Goal: Information Seeking & Learning: Learn about a topic

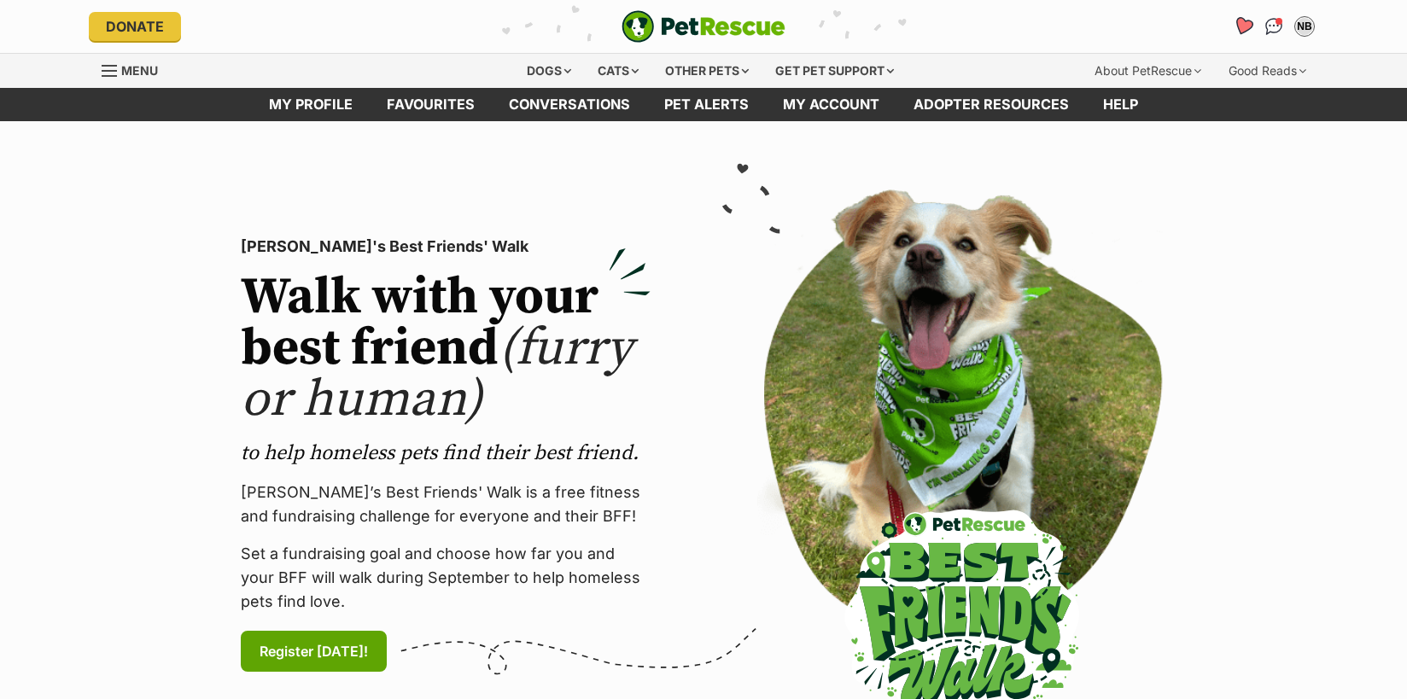
click at [1243, 26] on icon "Favourites" at bounding box center [1242, 26] width 20 height 20
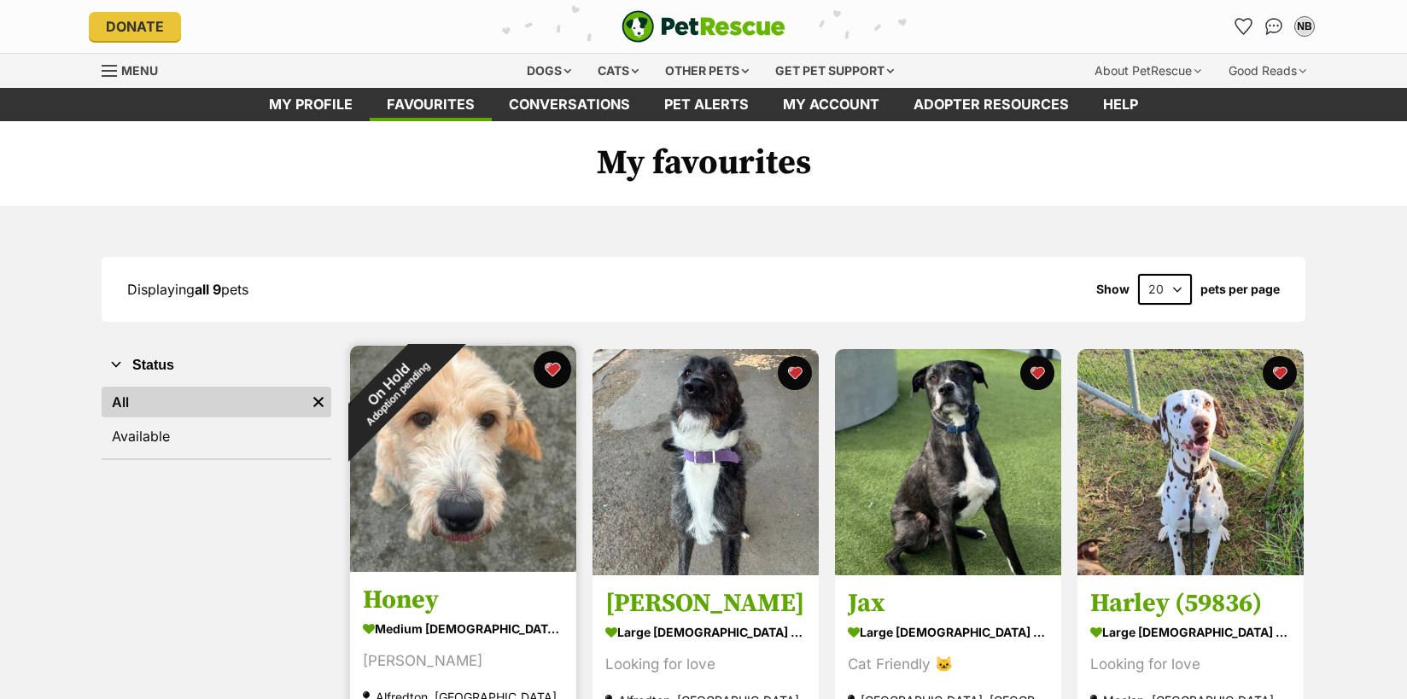
click at [551, 367] on button "favourite" at bounding box center [552, 370] width 38 height 38
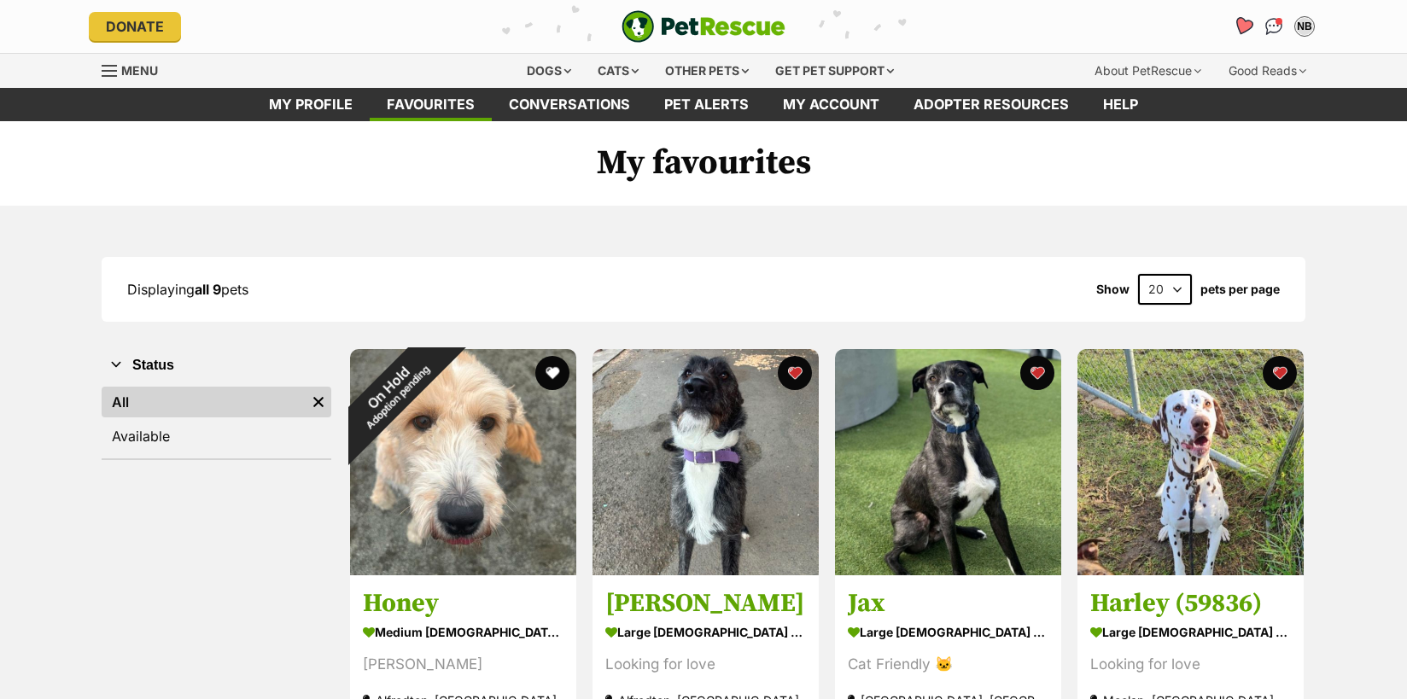
click at [1250, 24] on icon "Favourites" at bounding box center [1242, 26] width 20 height 20
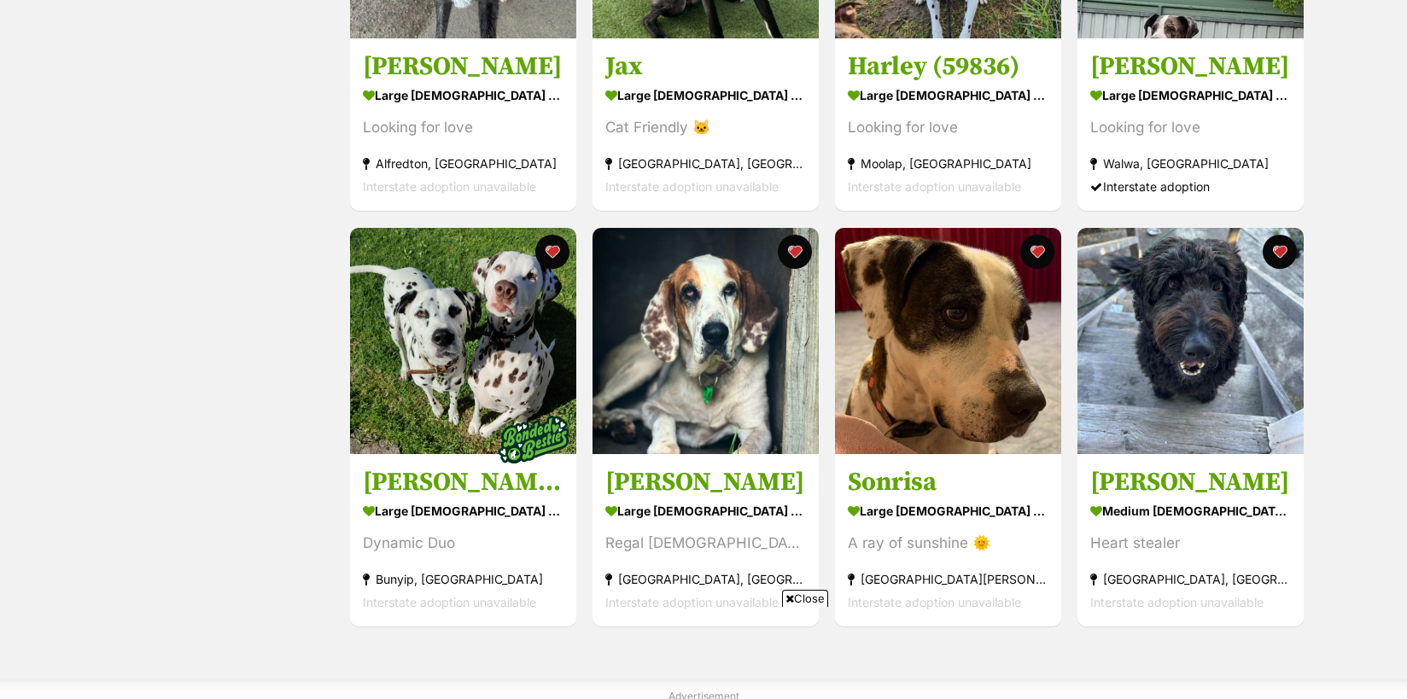
scroll to position [536, 0]
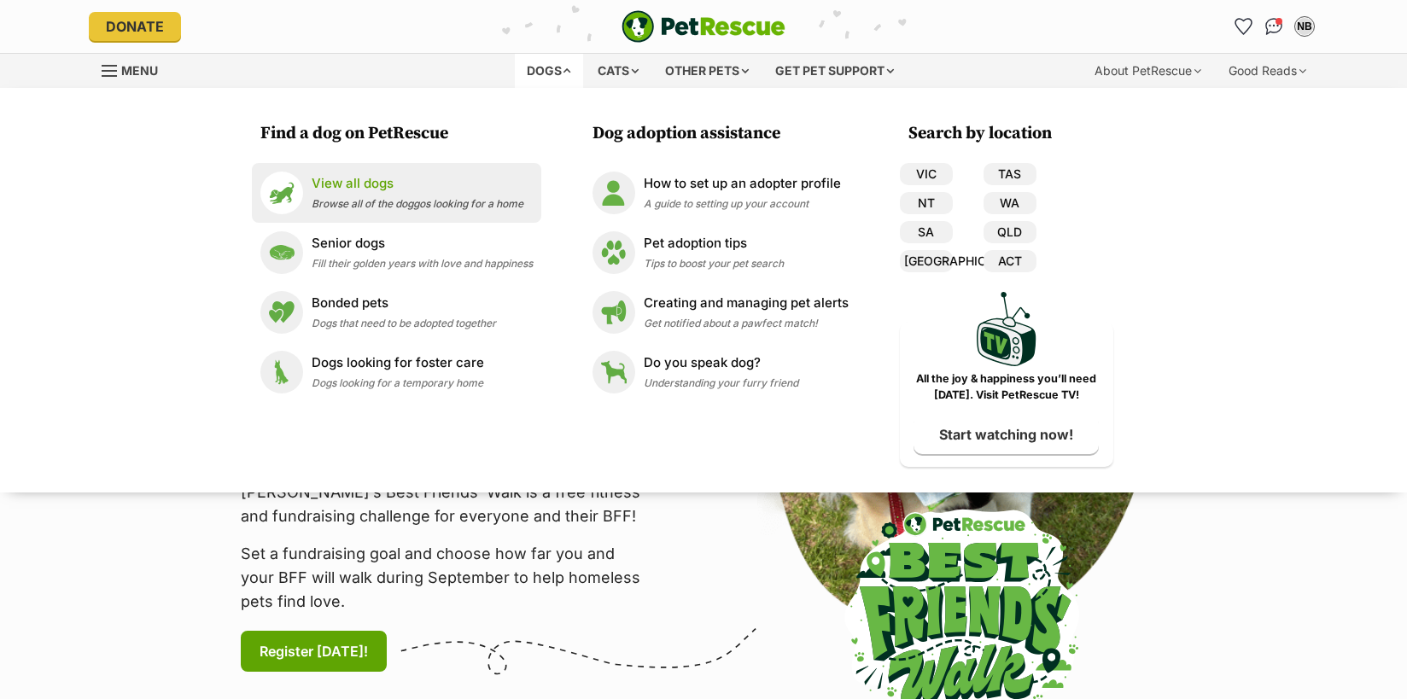
click at [356, 171] on li "View all dogs Browse all of the doggos looking for a home" at bounding box center [396, 193] width 289 height 60
click at [357, 184] on p "View all dogs" at bounding box center [418, 184] width 212 height 20
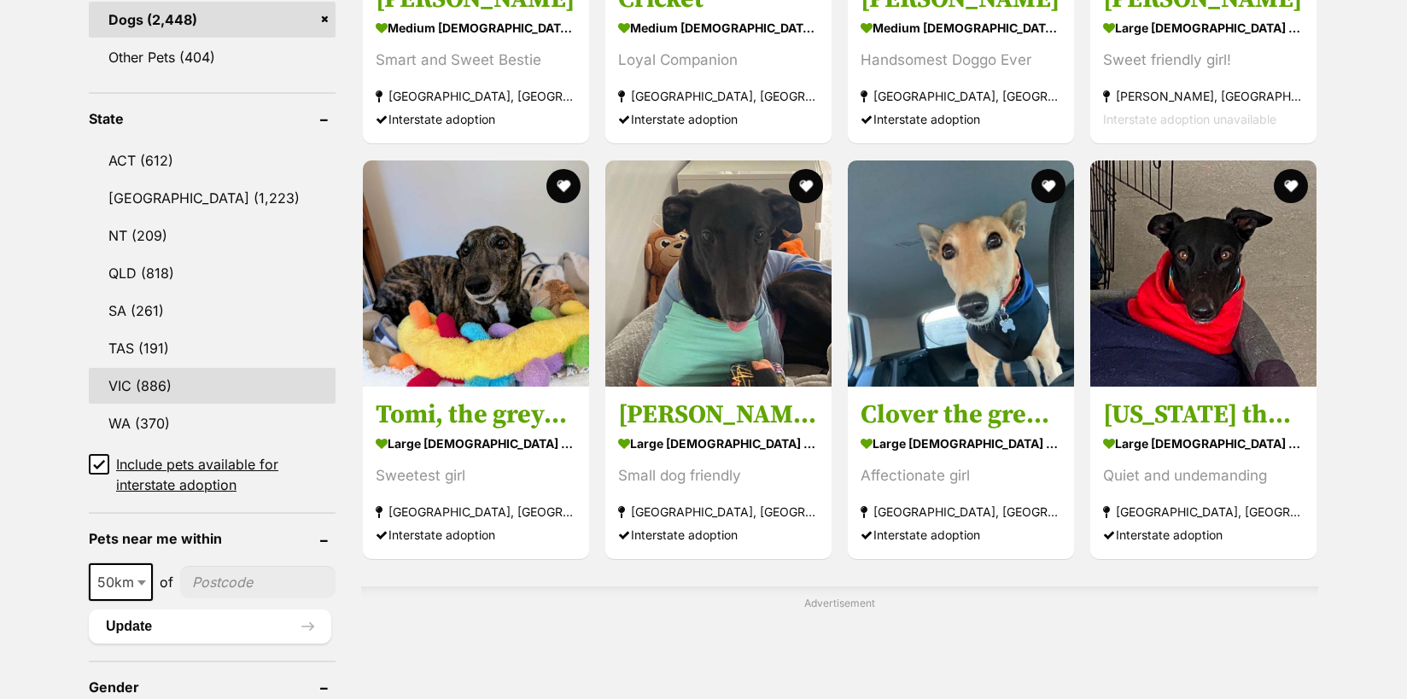
click at [155, 368] on link "VIC (886)" at bounding box center [212, 386] width 247 height 36
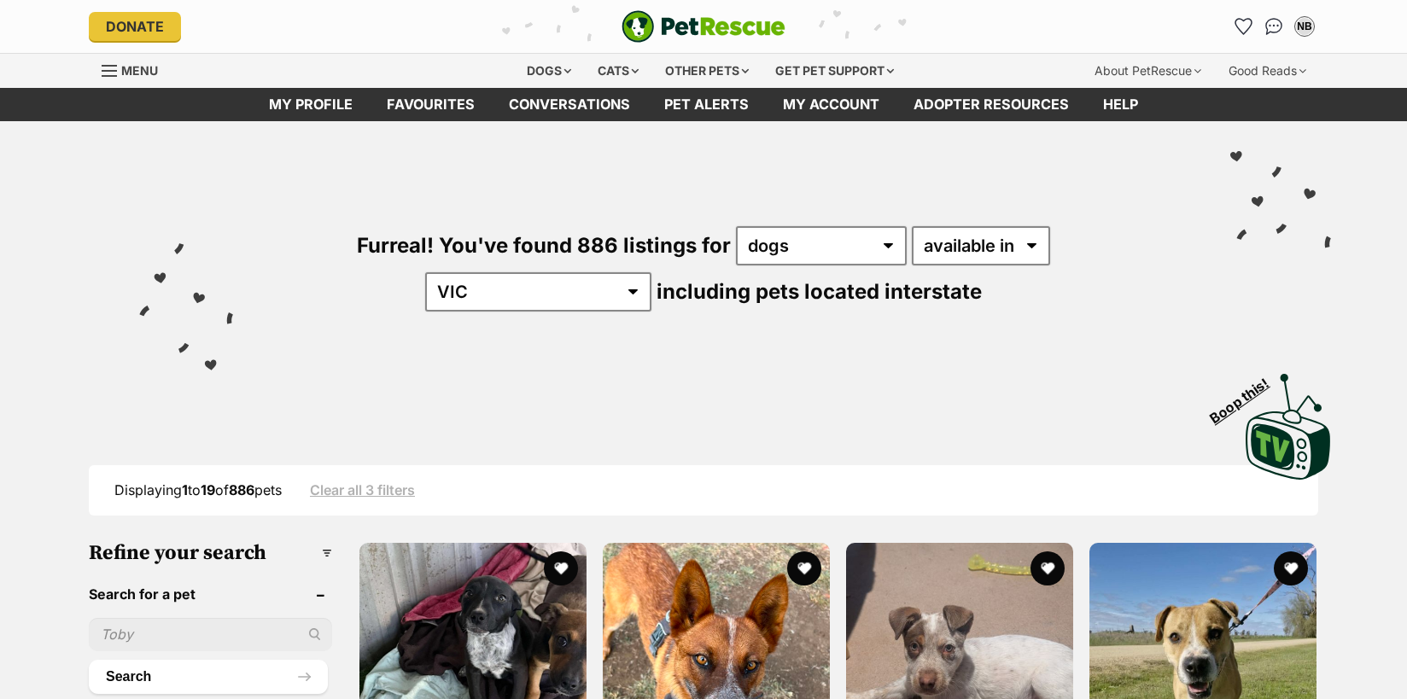
scroll to position [790, 0]
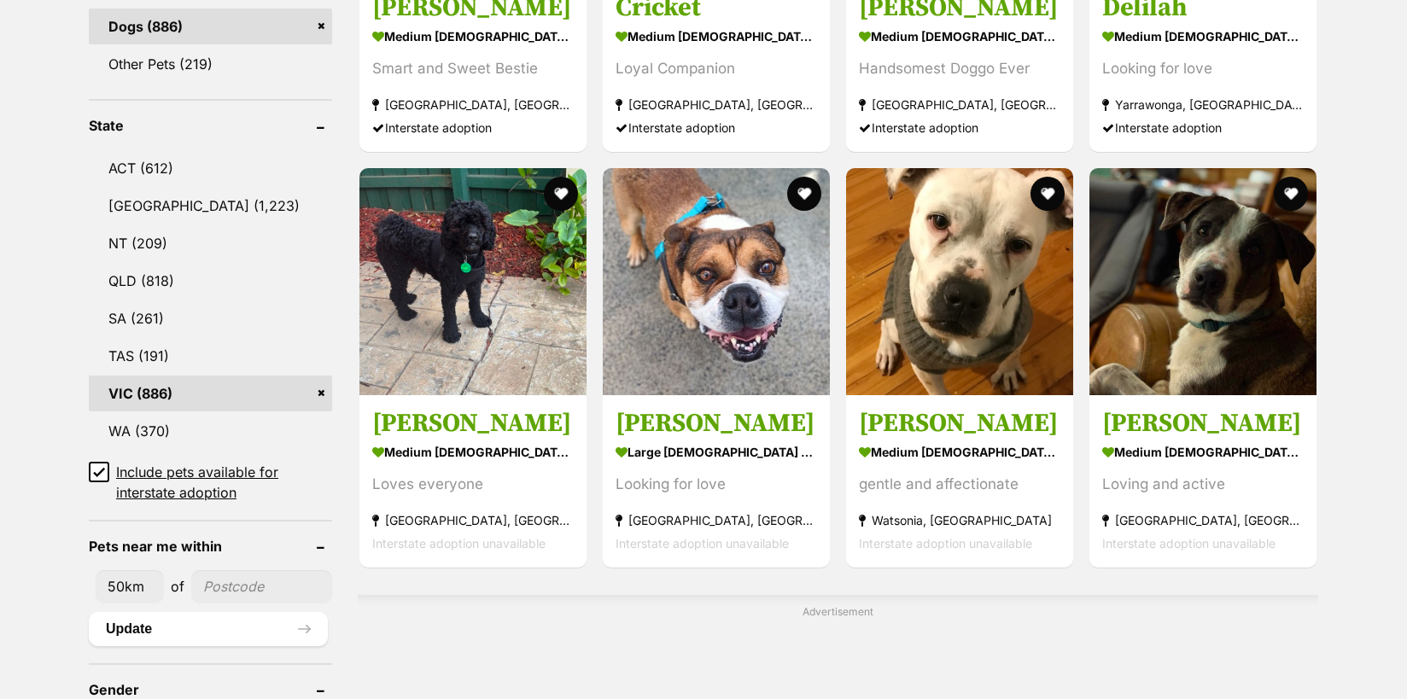
click at [101, 469] on icon at bounding box center [99, 473] width 10 height 8
click at [101, 466] on input "Include pets available for interstate adoption" at bounding box center [99, 472] width 20 height 20
checkbox input "false"
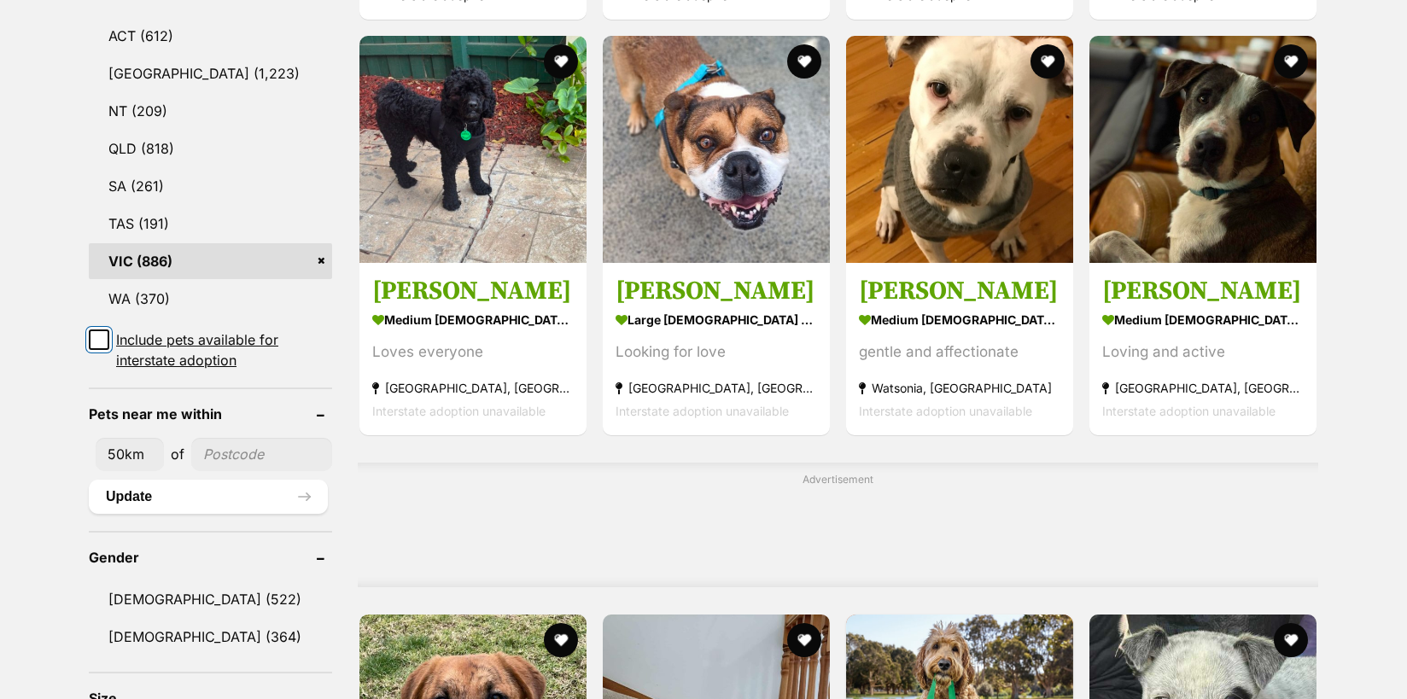
scroll to position [1082, 0]
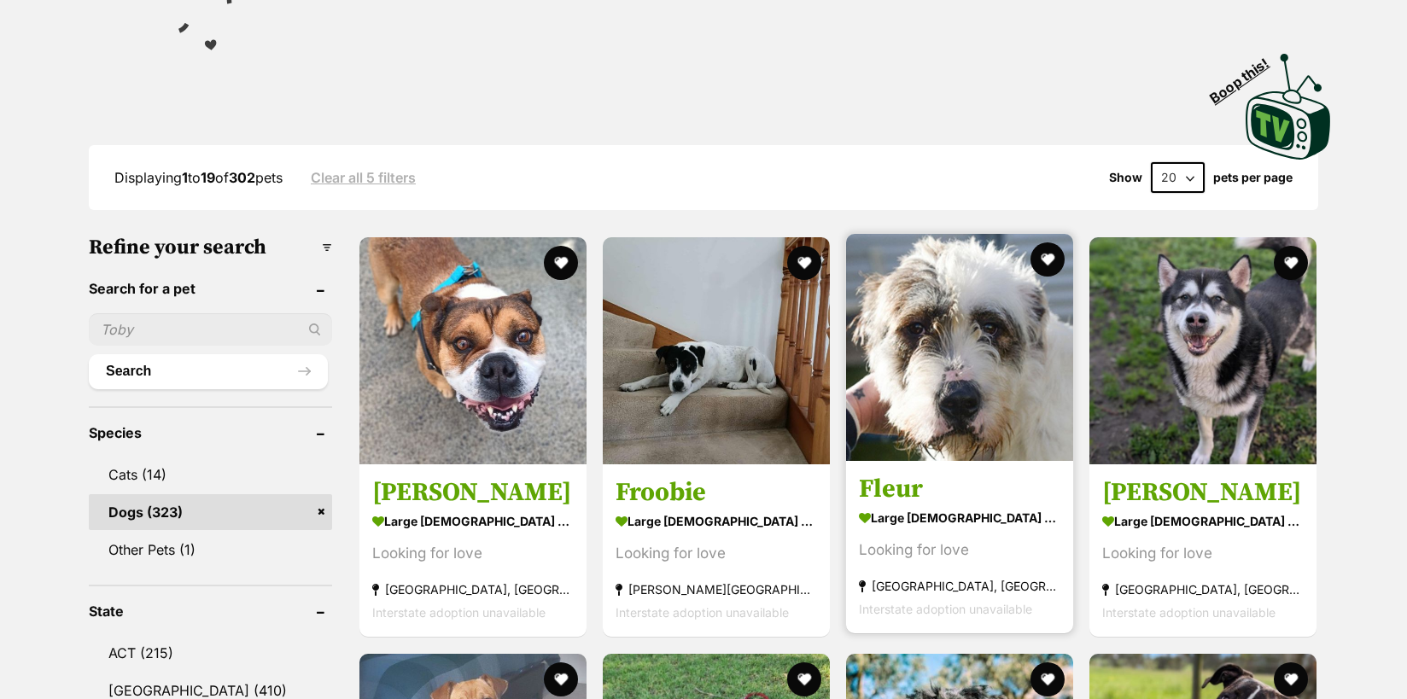
click at [965, 354] on img at bounding box center [959, 347] width 227 height 227
click at [1046, 259] on button "favourite" at bounding box center [1047, 260] width 38 height 38
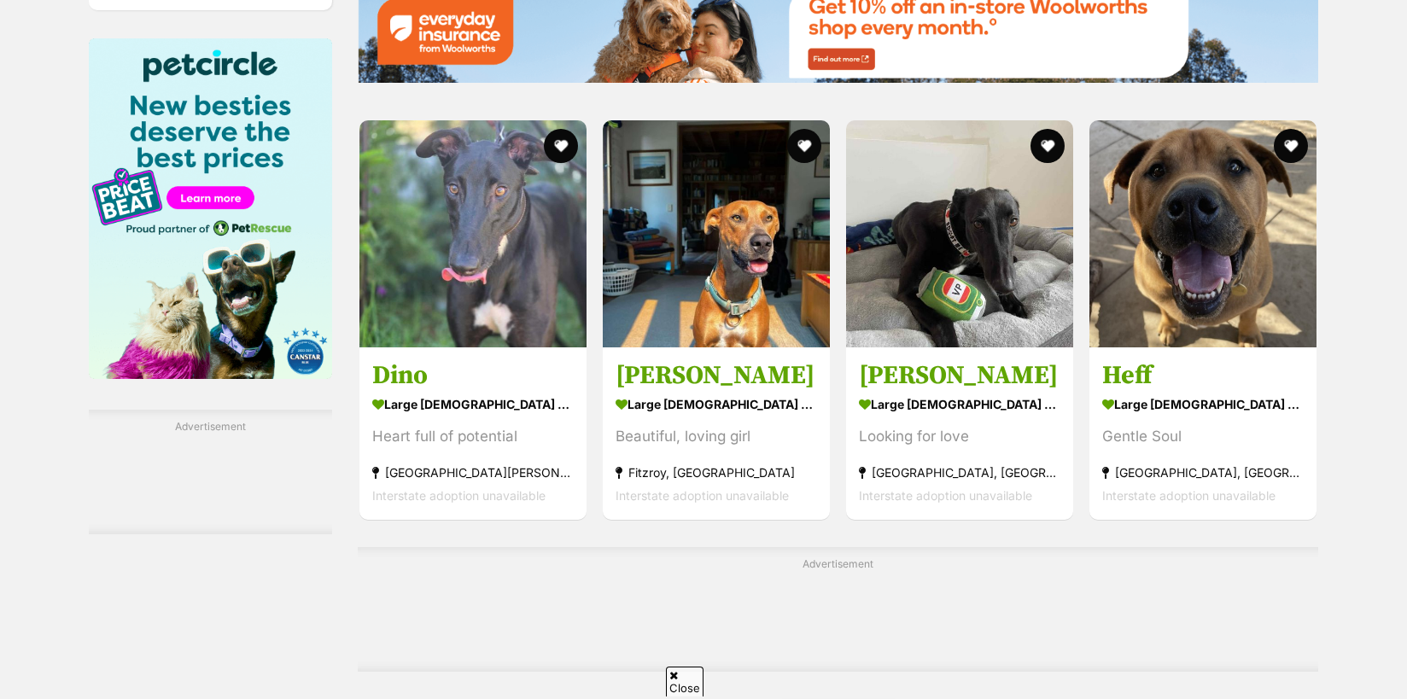
scroll to position [2642, 0]
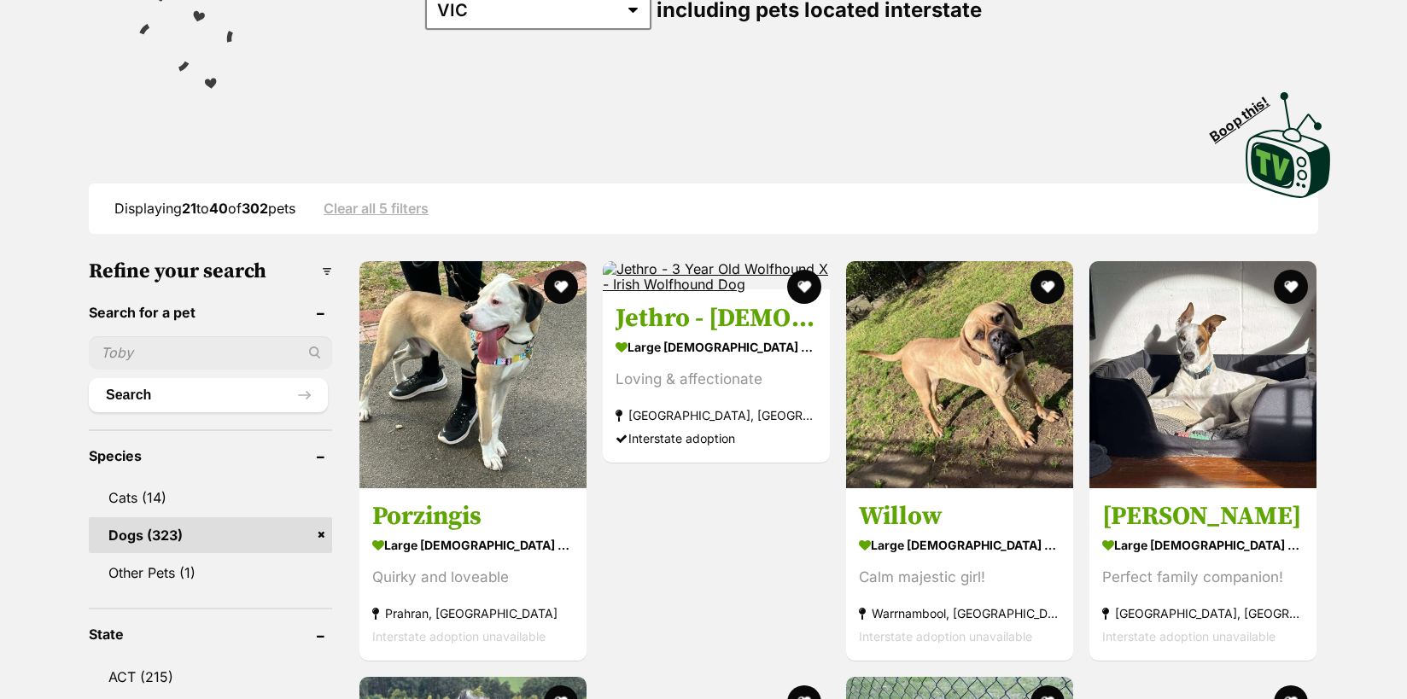
scroll to position [295, 0]
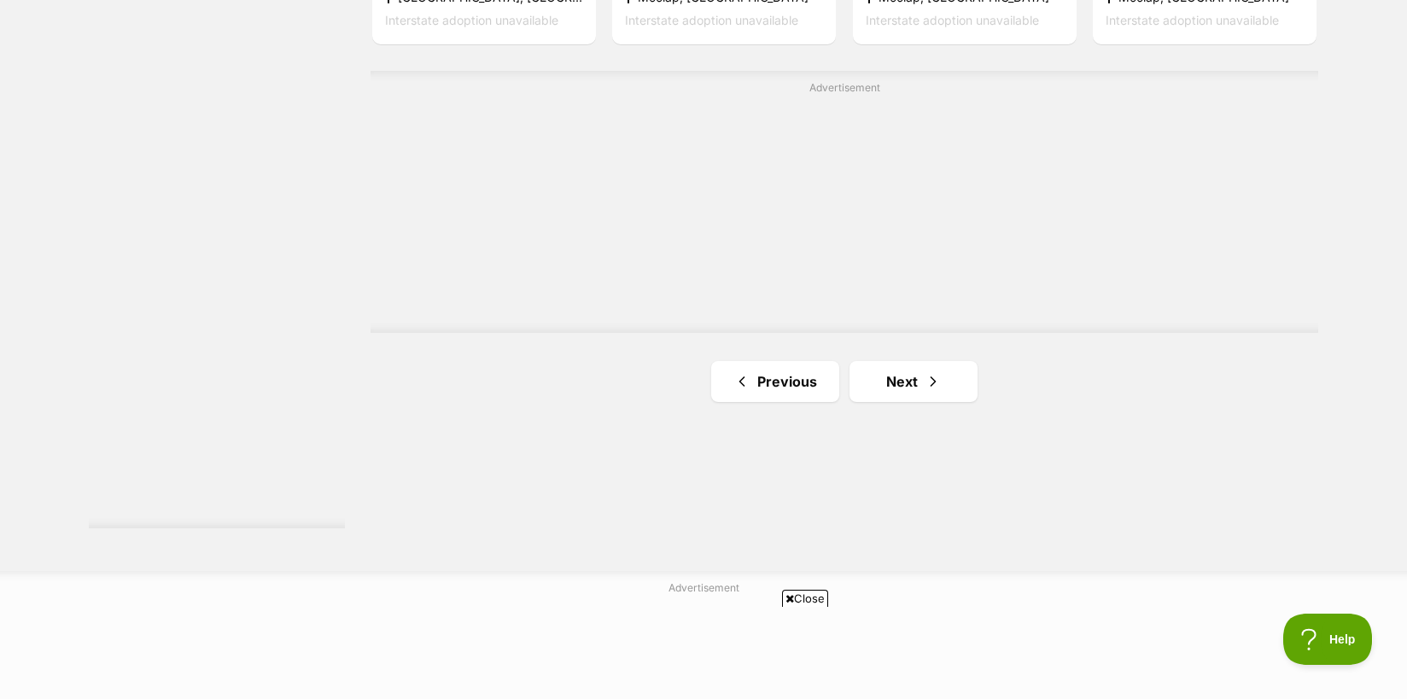
scroll to position [3044, 0]
click at [910, 388] on link "Next" at bounding box center [913, 378] width 128 height 41
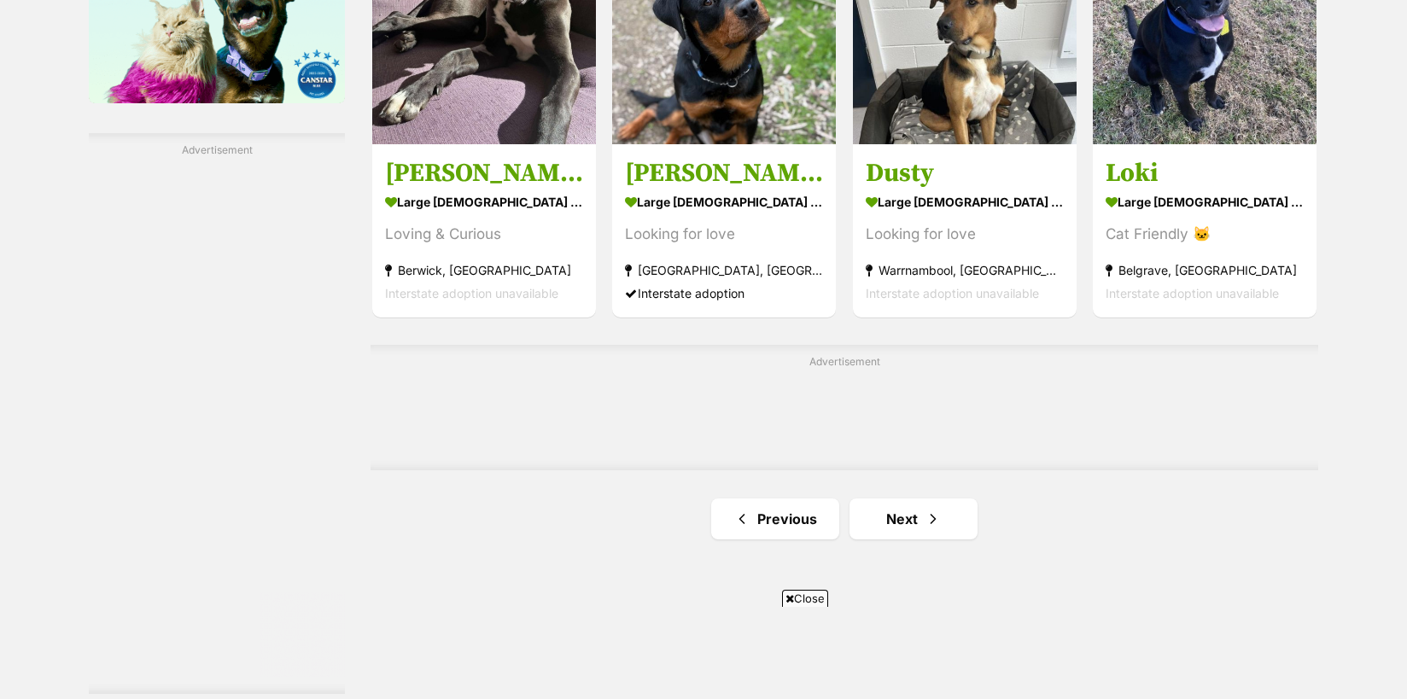
scroll to position [2901, 0]
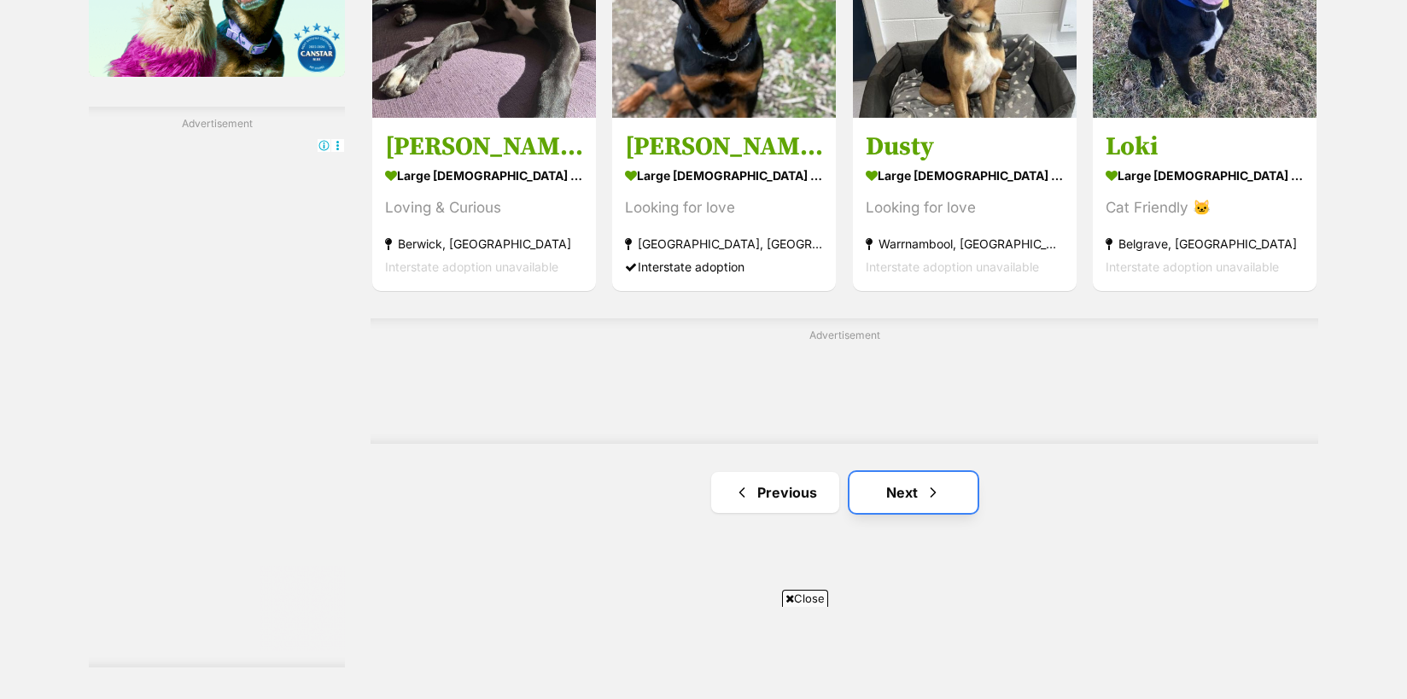
click at [894, 496] on link "Next" at bounding box center [913, 492] width 128 height 41
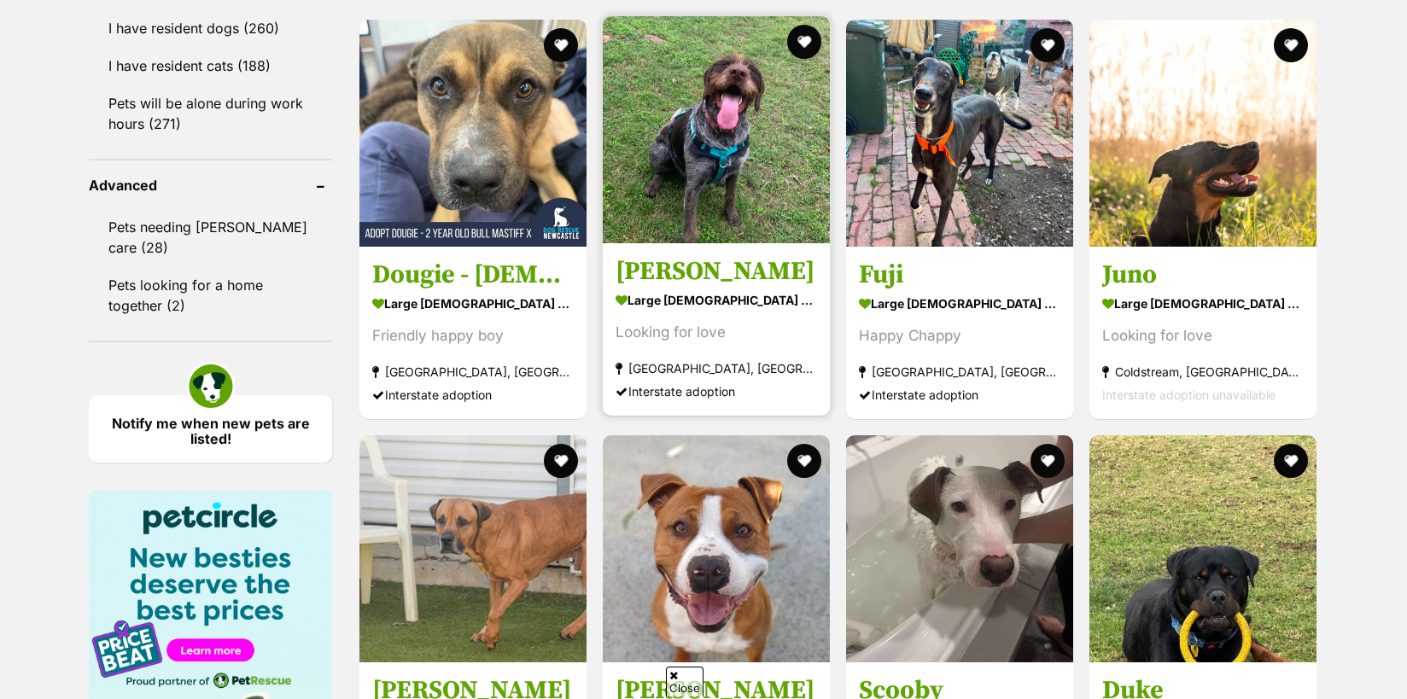
click at [718, 170] on img at bounding box center [716, 129] width 227 height 227
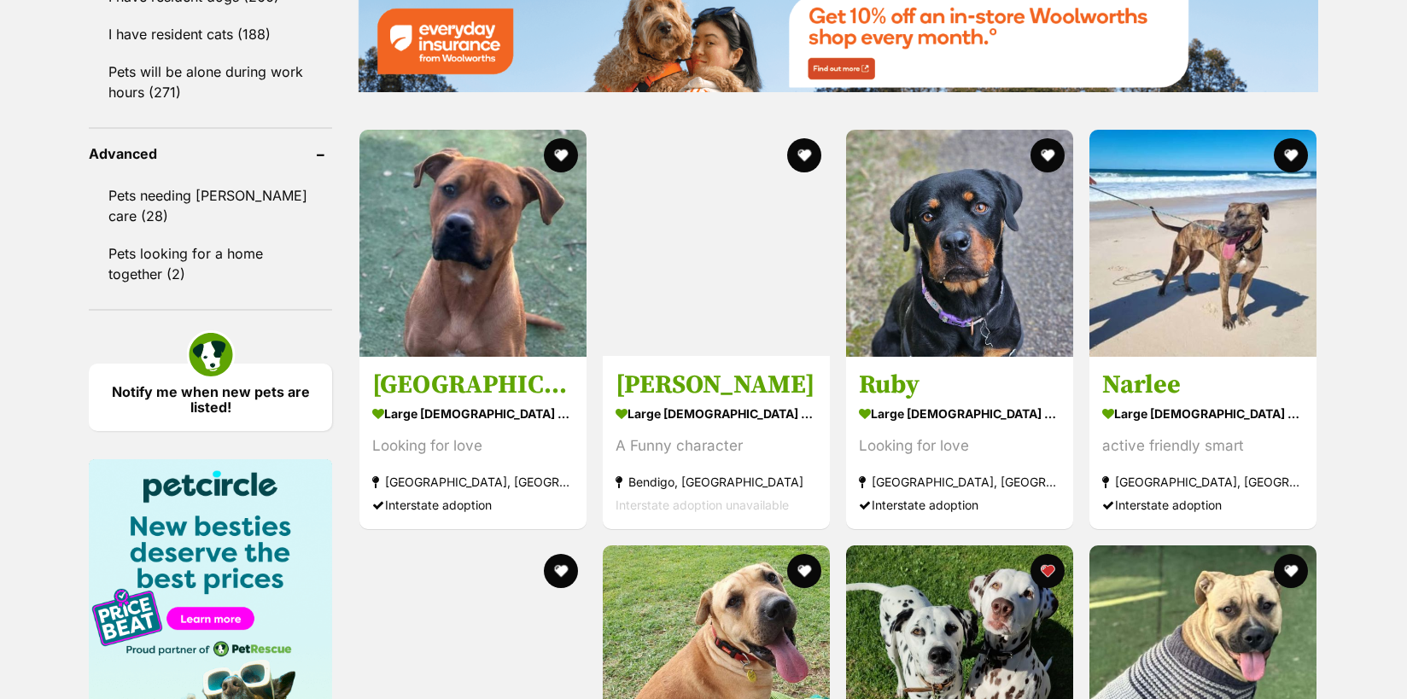
scroll to position [2139, 0]
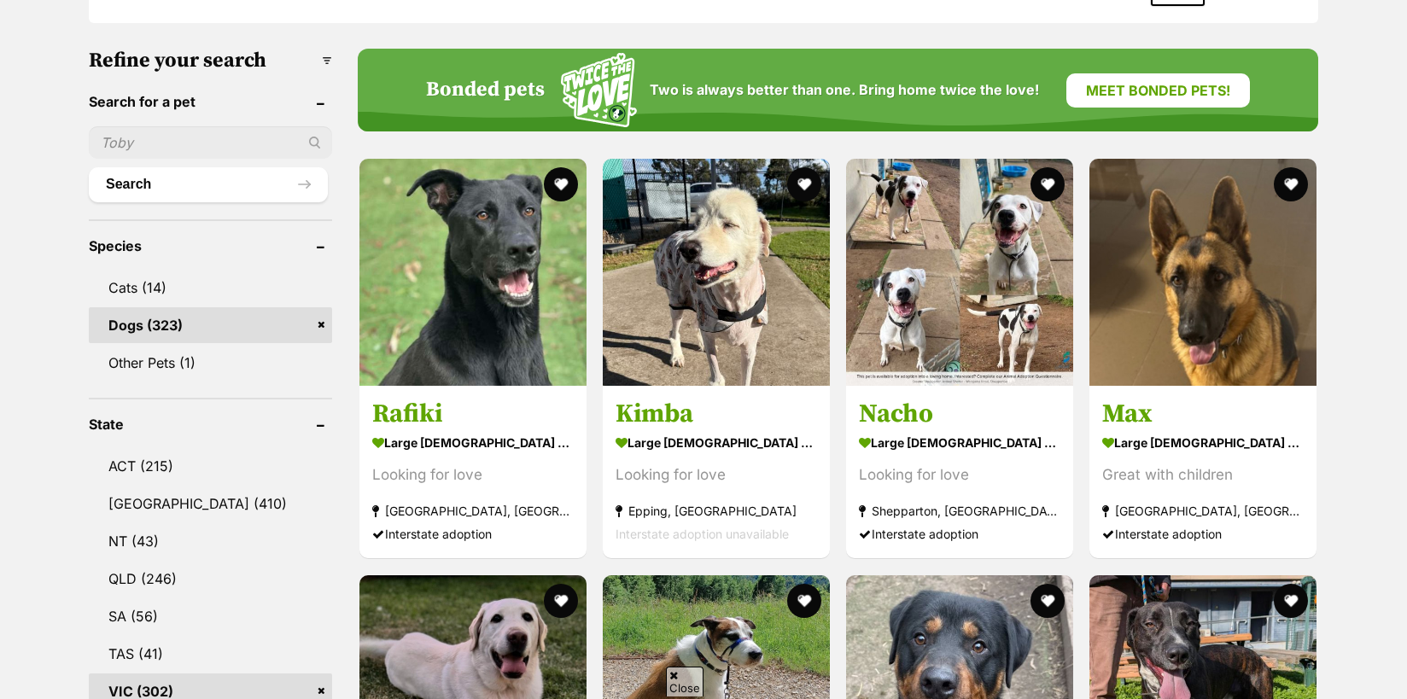
scroll to position [509, 0]
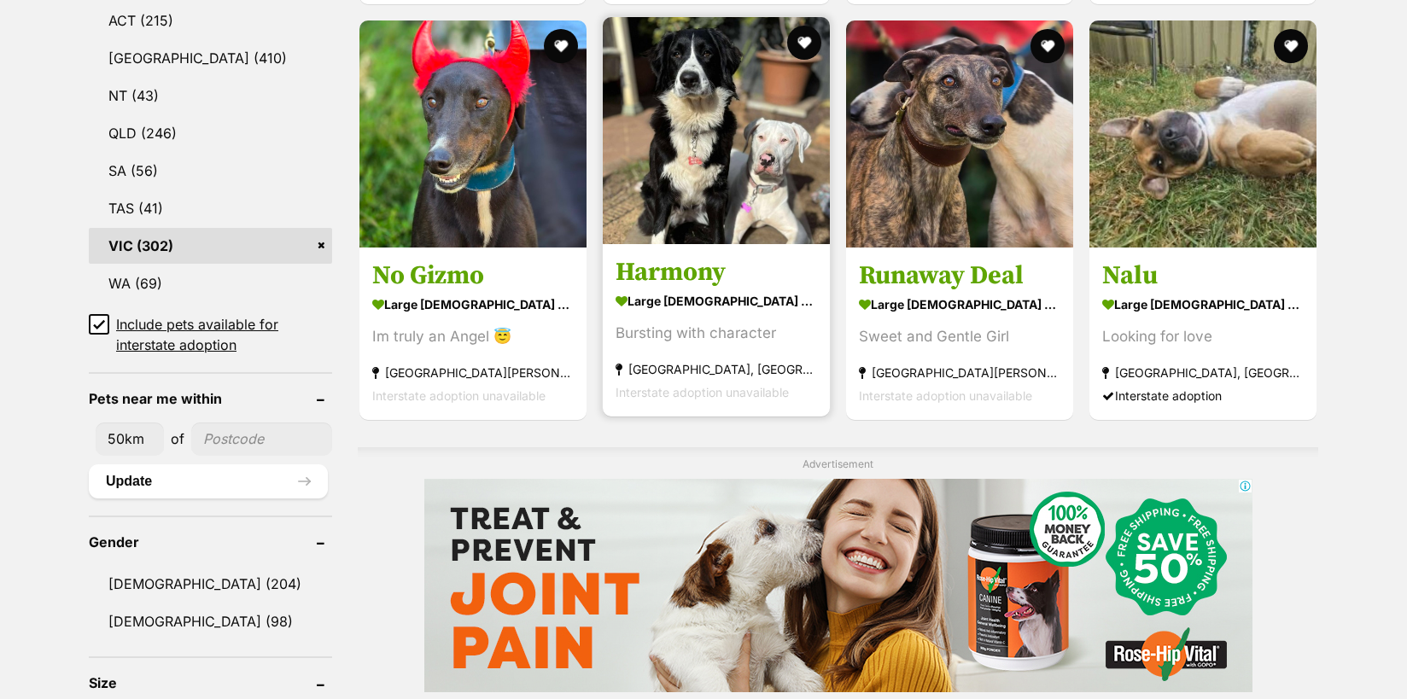
click at [704, 157] on img at bounding box center [716, 130] width 227 height 227
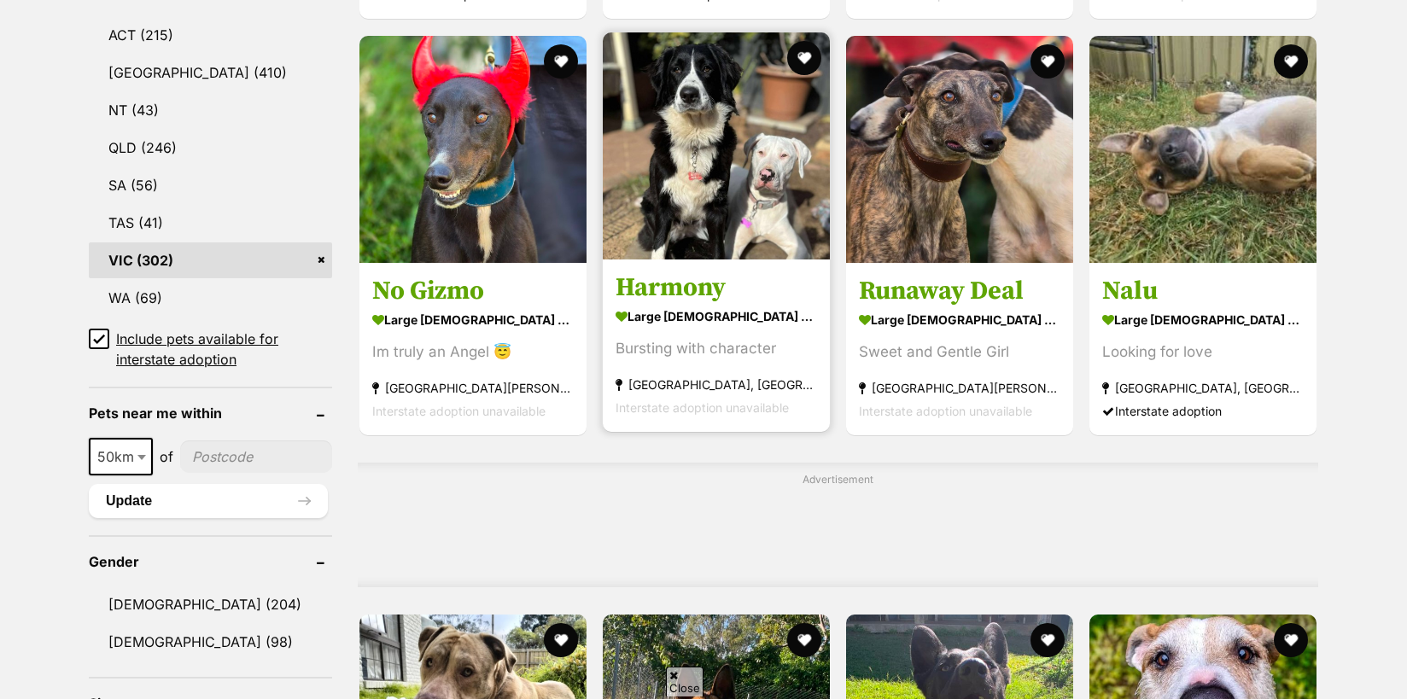
scroll to position [938, 0]
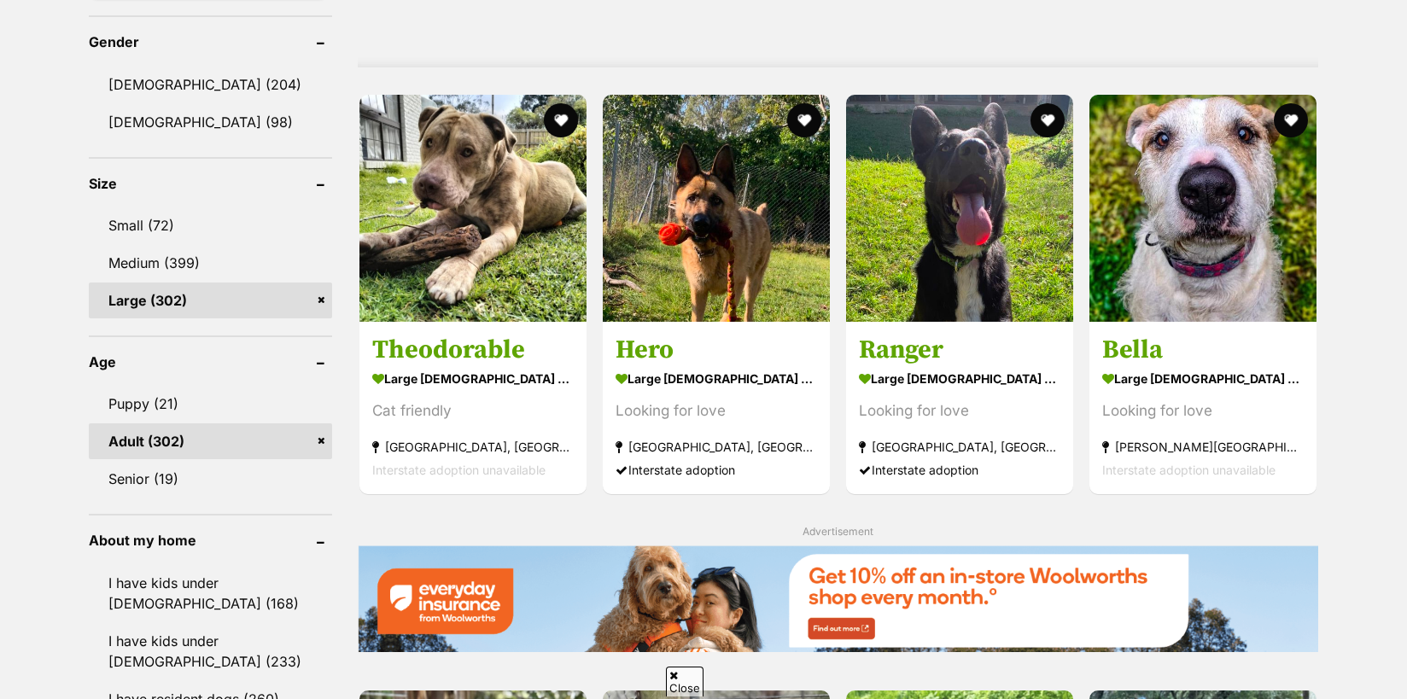
scroll to position [1459, 0]
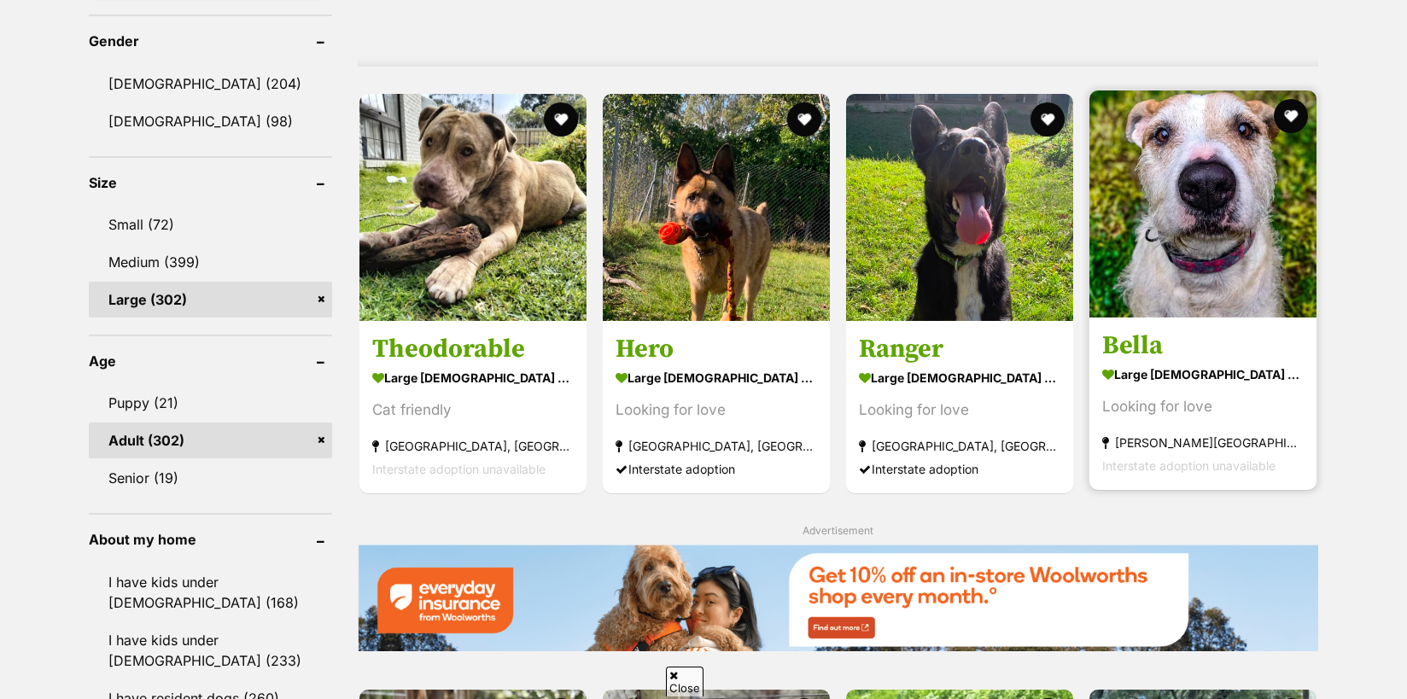
click at [1267, 166] on img at bounding box center [1202, 203] width 227 height 227
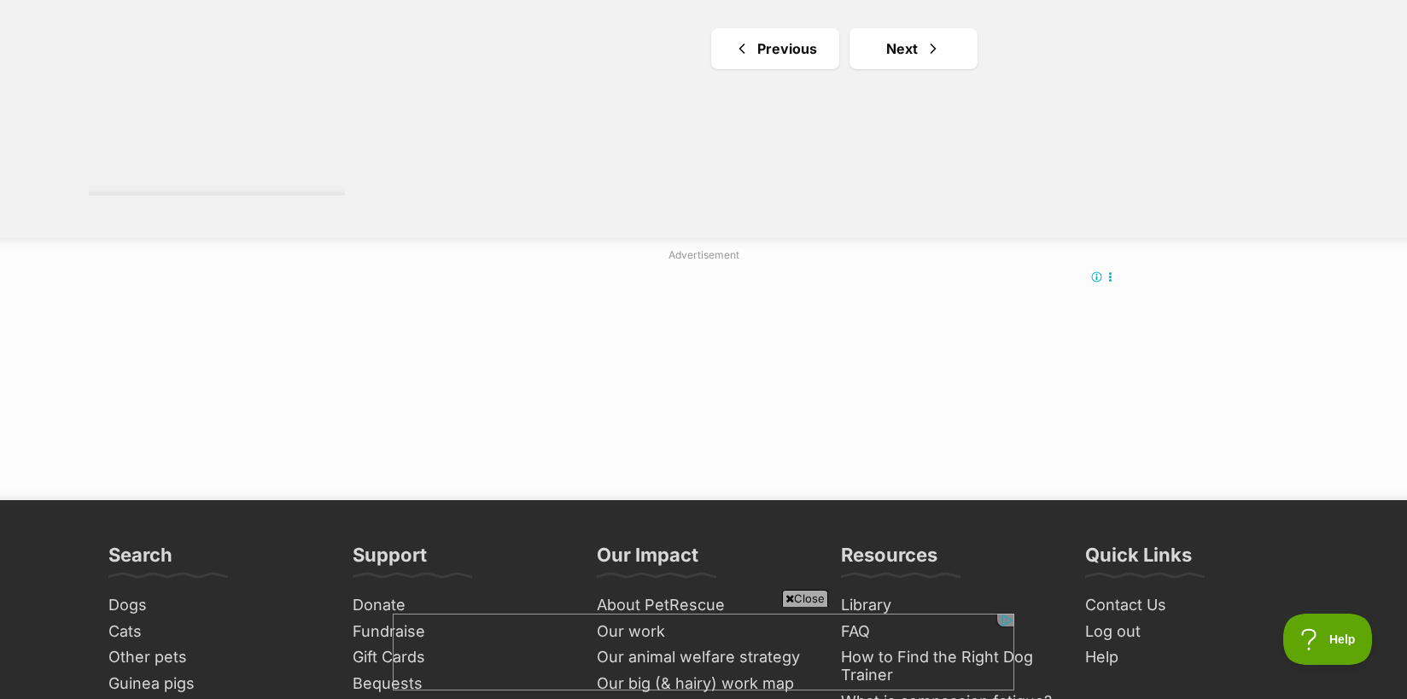
scroll to position [3374, 0]
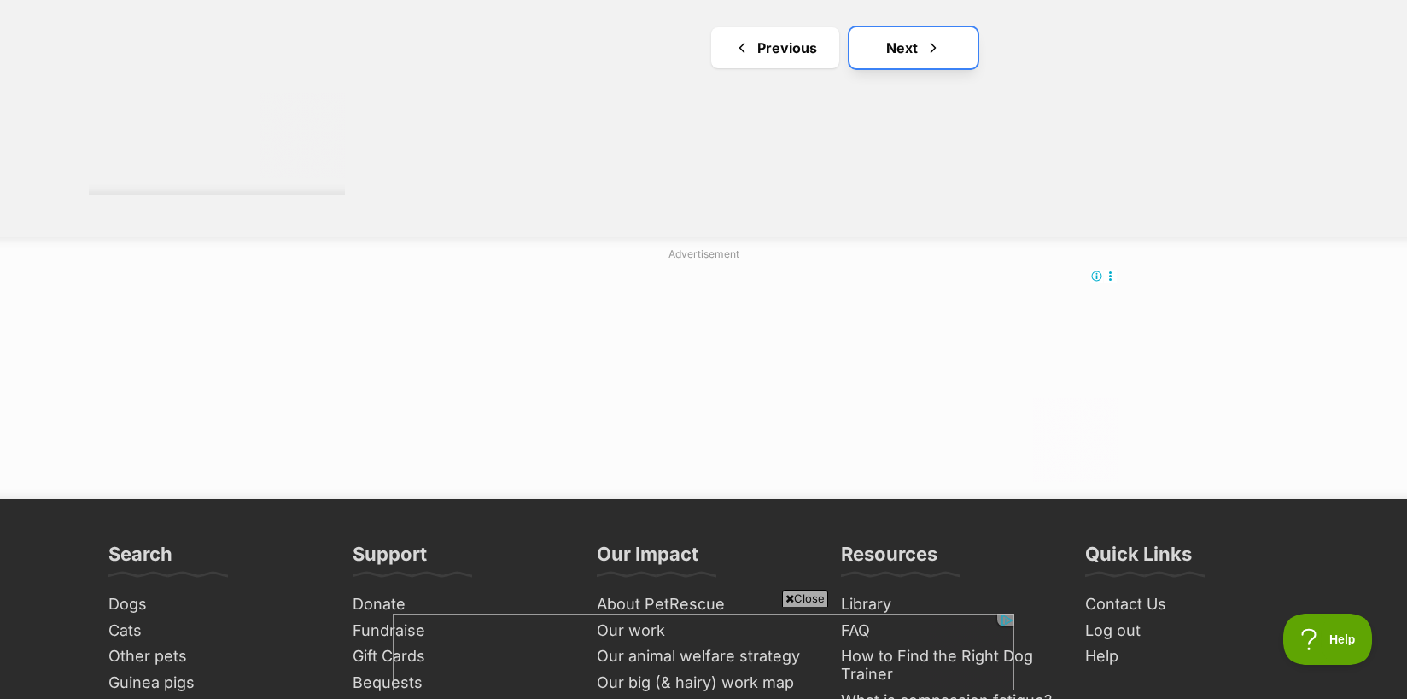
click at [899, 43] on link "Next" at bounding box center [913, 47] width 128 height 41
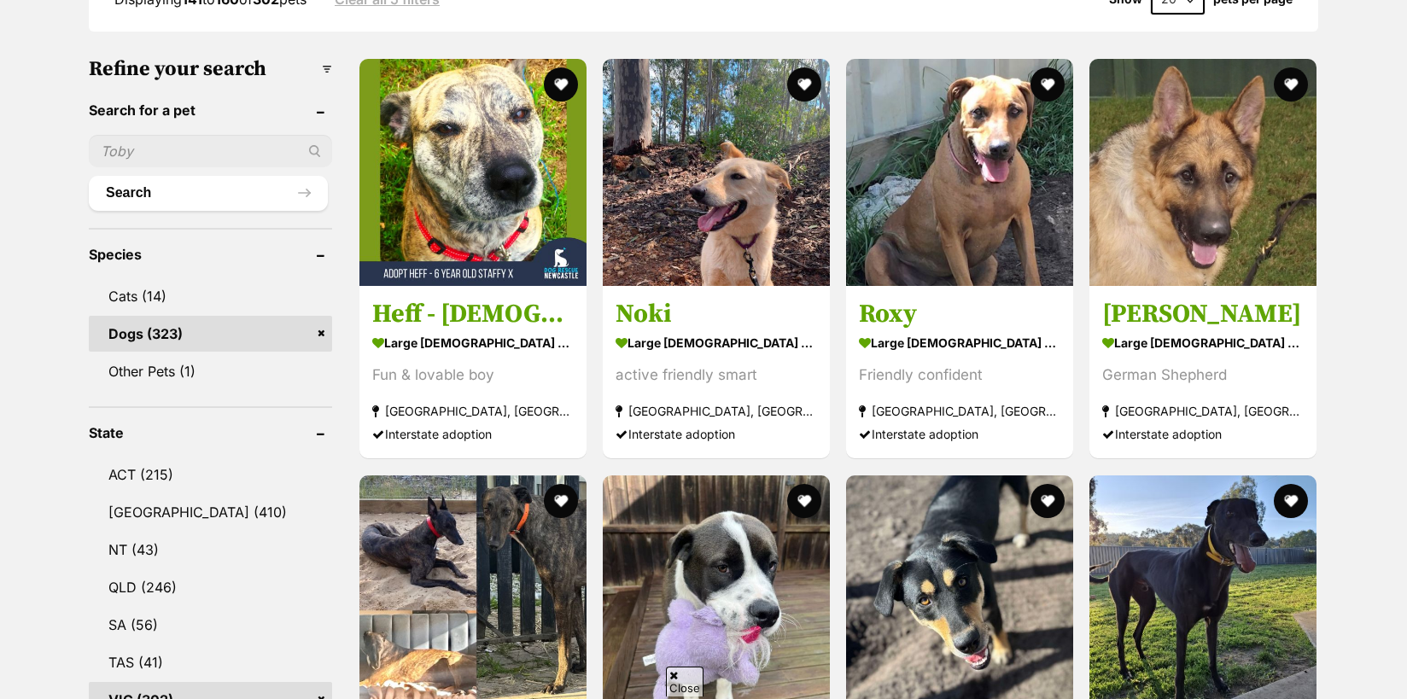
scroll to position [820, 0]
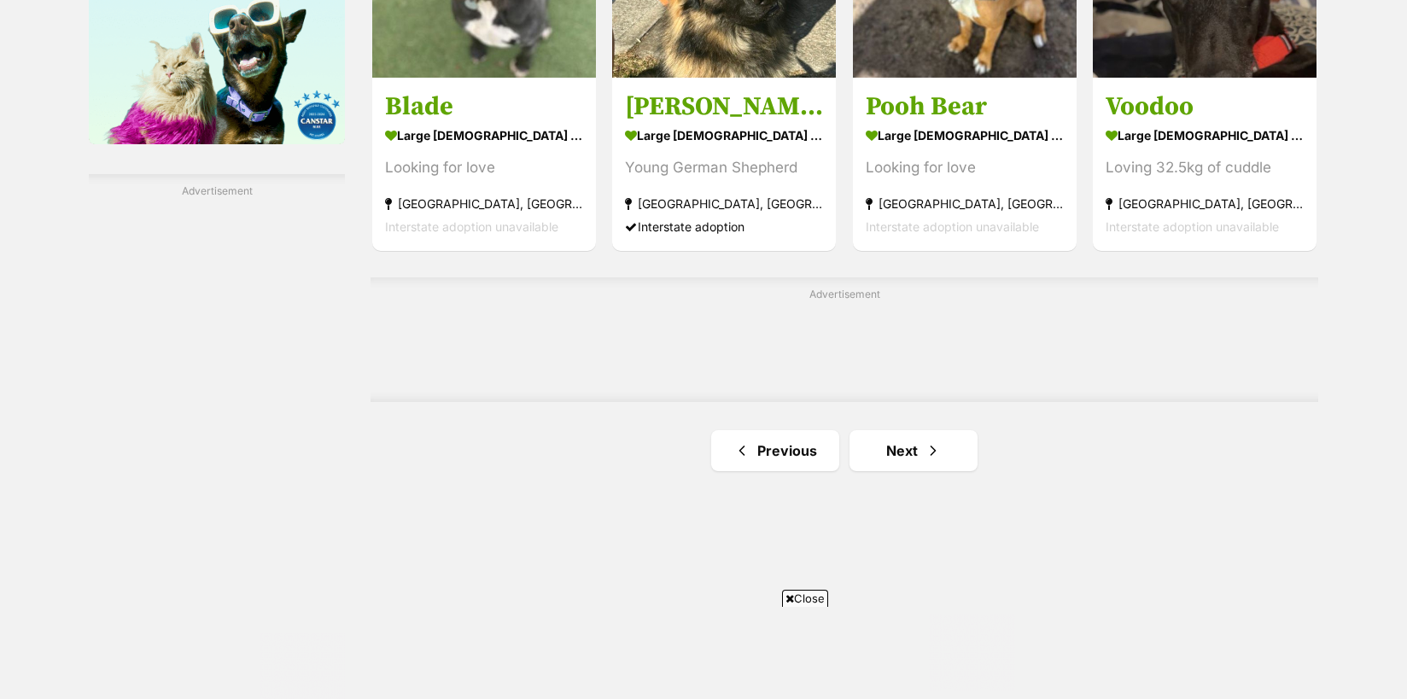
scroll to position [2897, 0]
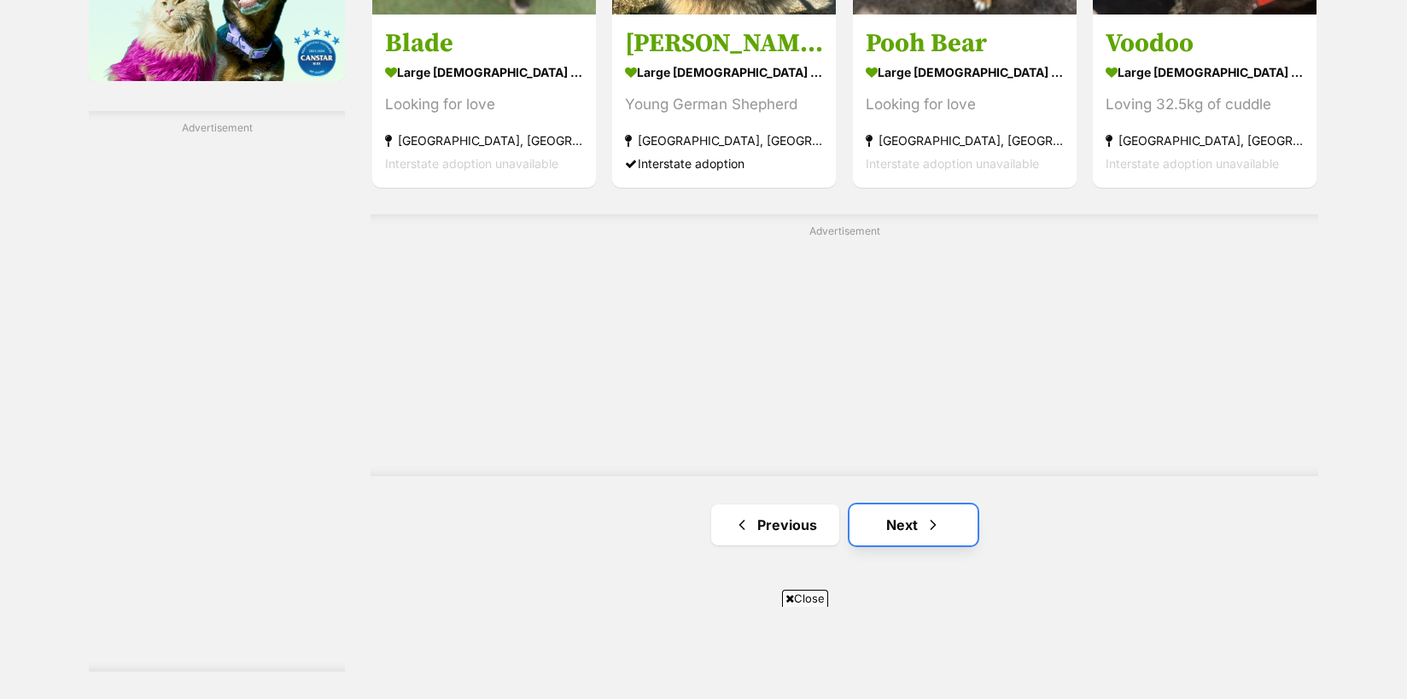
click at [895, 524] on link "Next" at bounding box center [913, 524] width 128 height 41
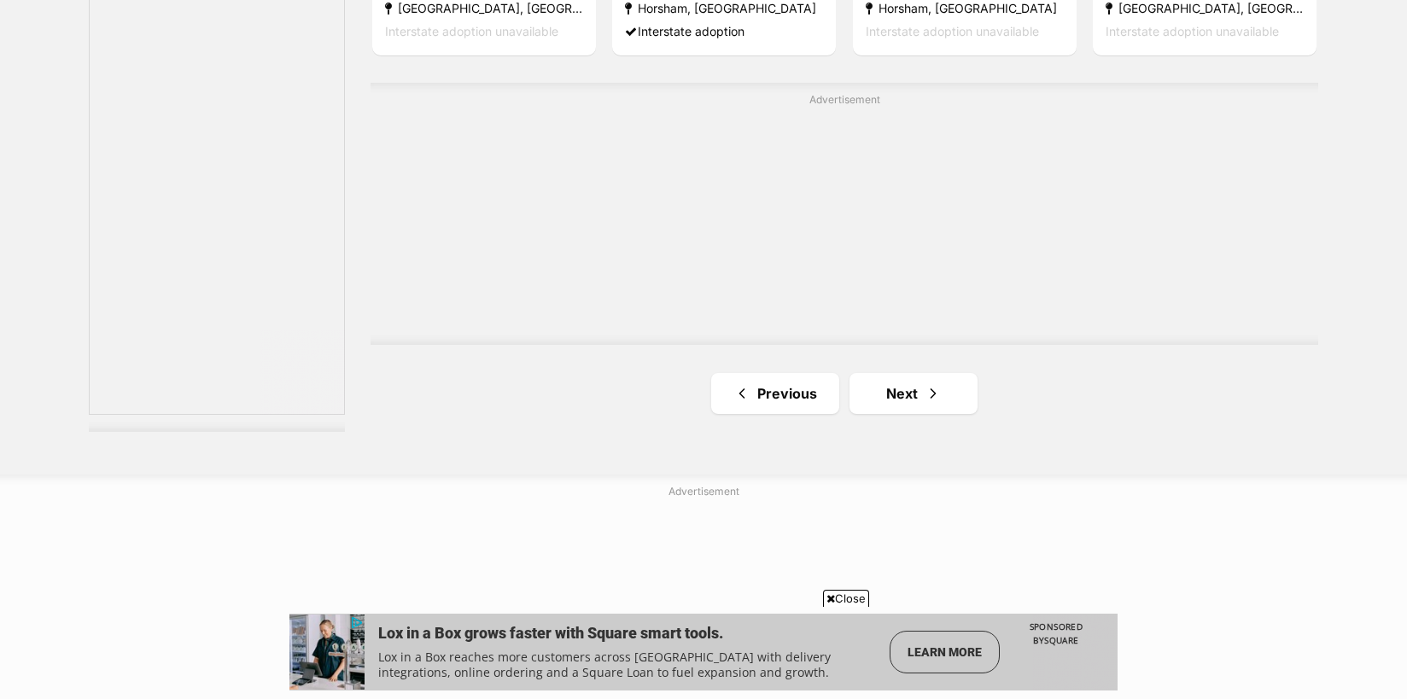
scroll to position [3139, 0]
click at [875, 400] on link "Next" at bounding box center [913, 390] width 128 height 41
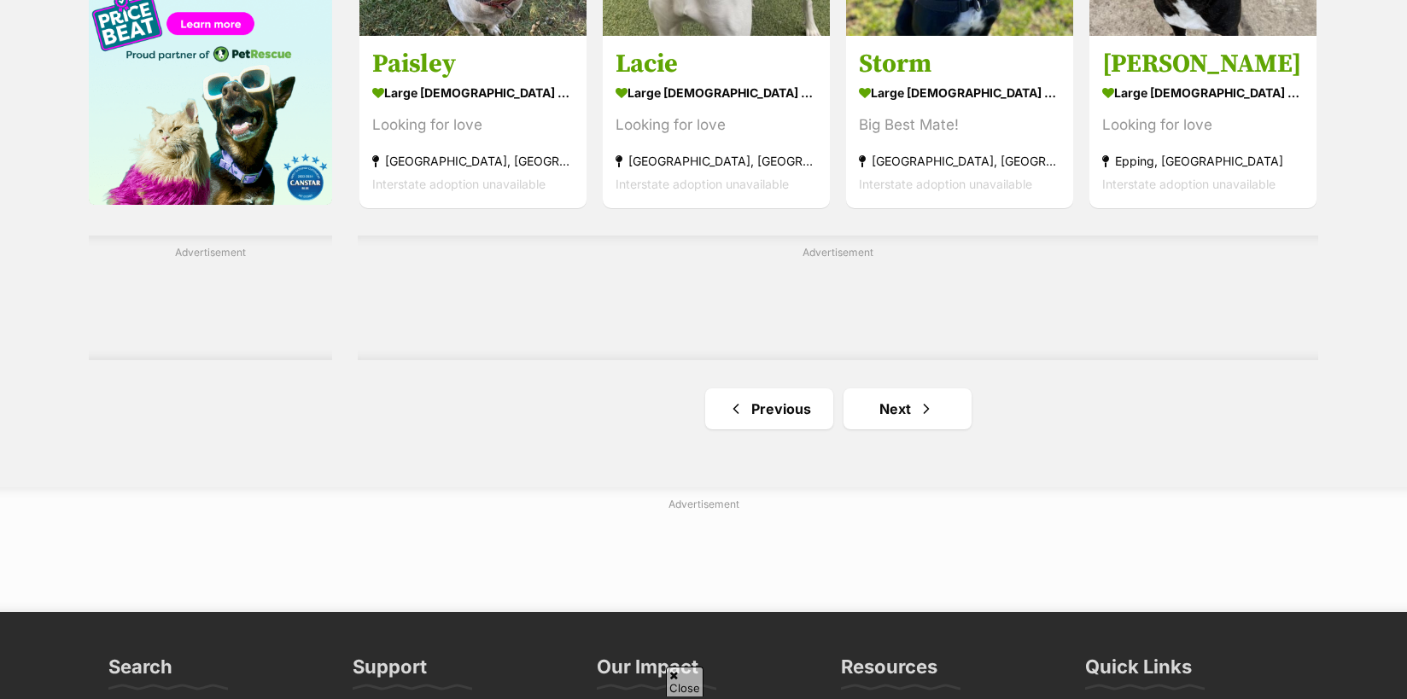
scroll to position [2831, 0]
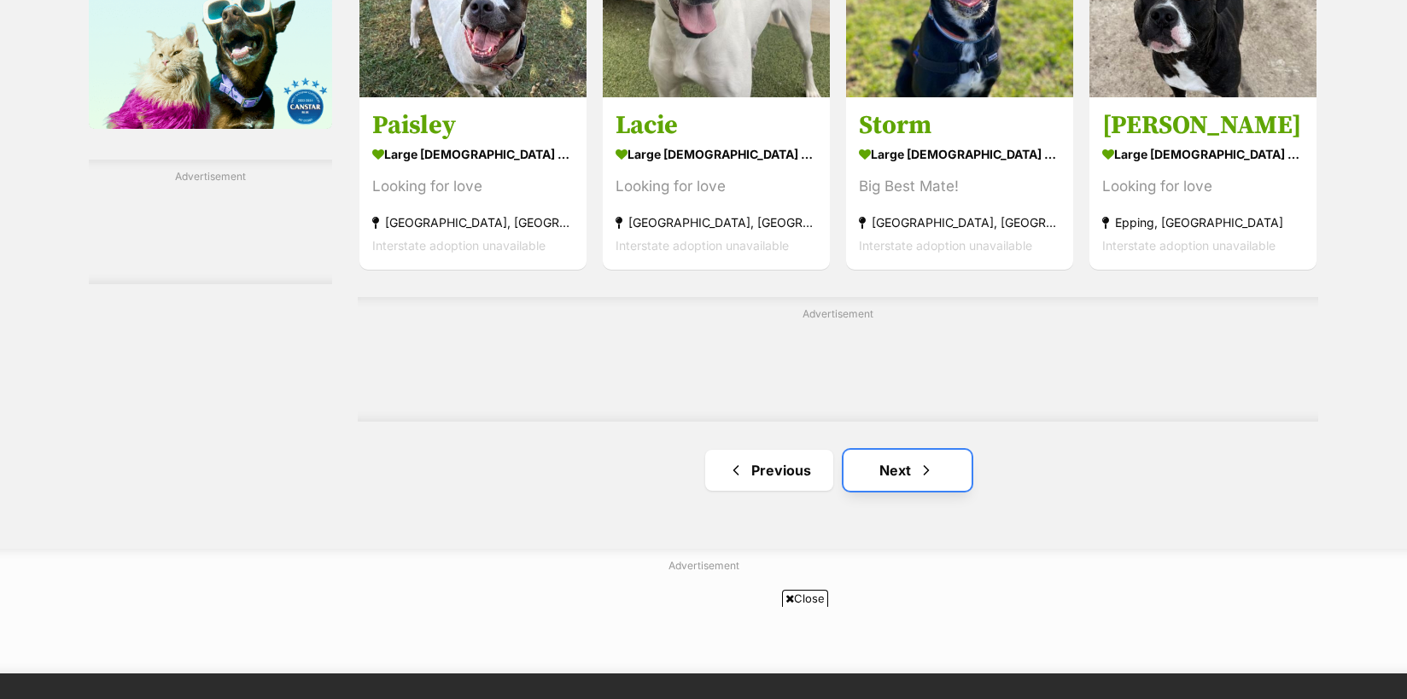
scroll to position [0, 0]
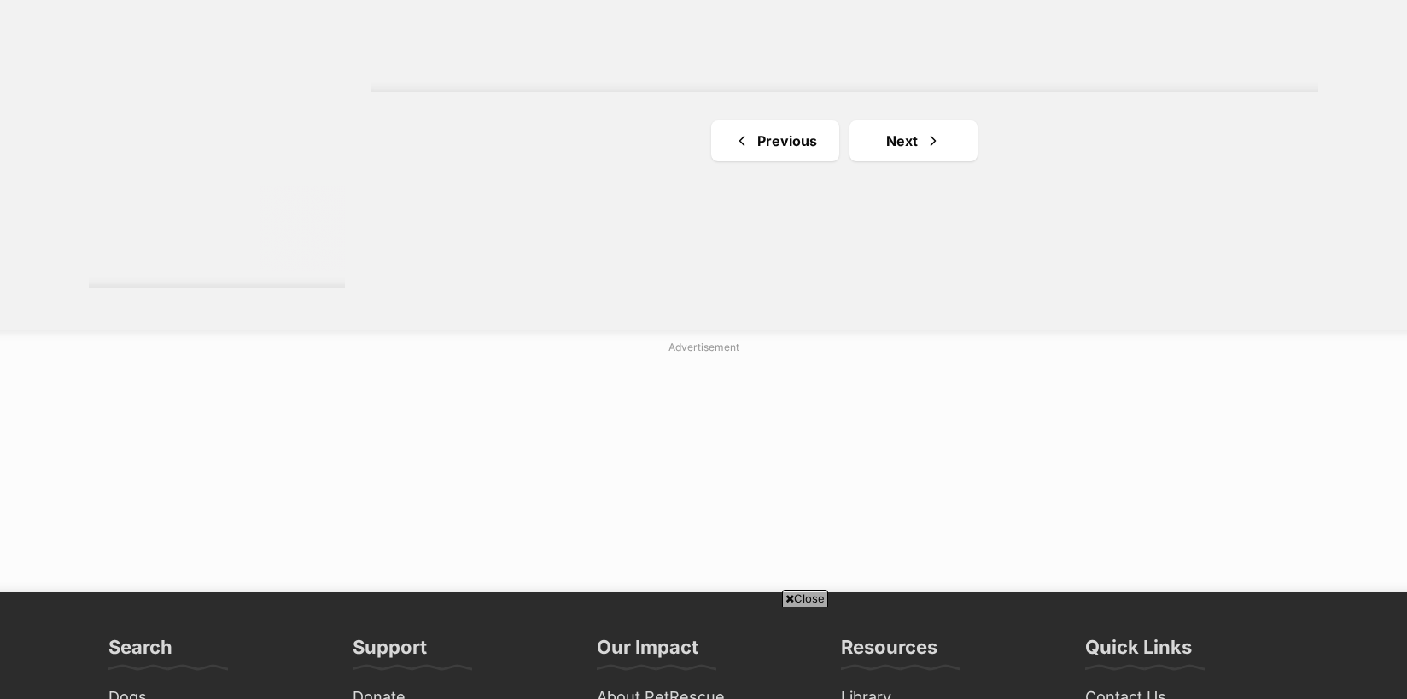
scroll to position [3286, 0]
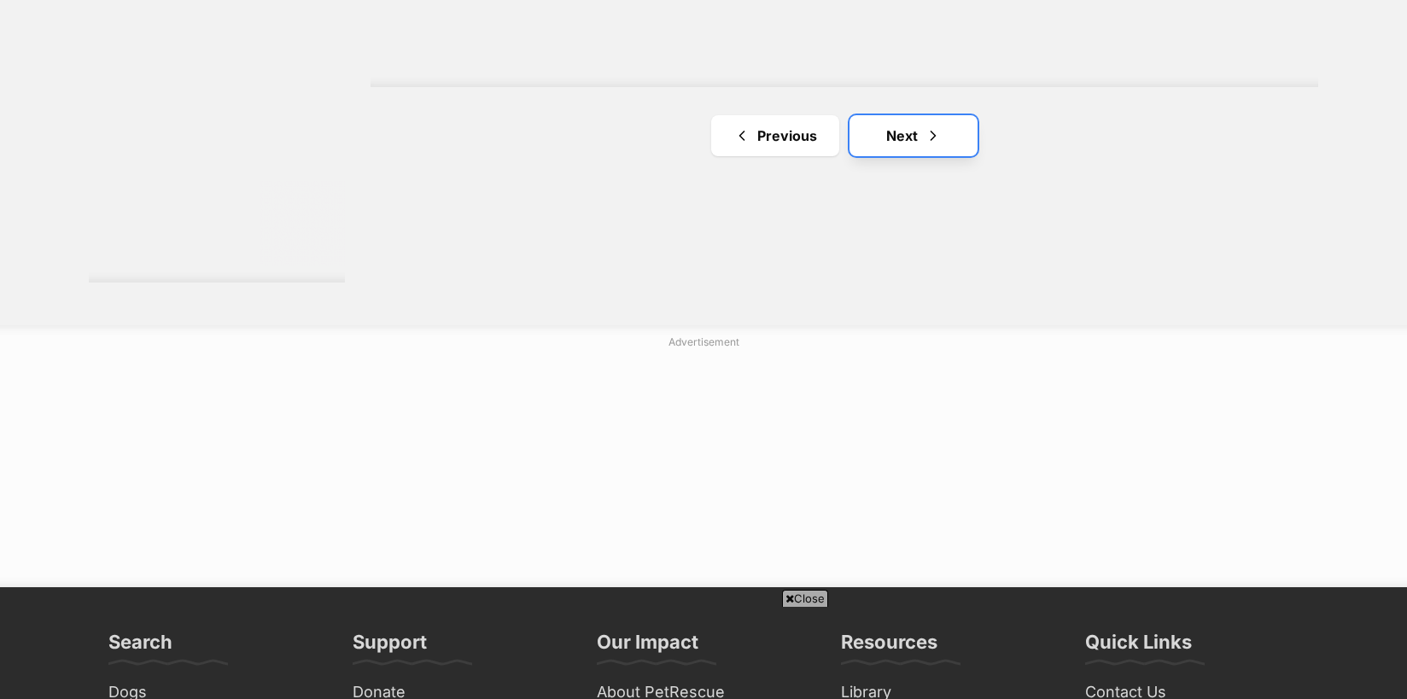
click at [899, 131] on link "Next" at bounding box center [913, 135] width 128 height 41
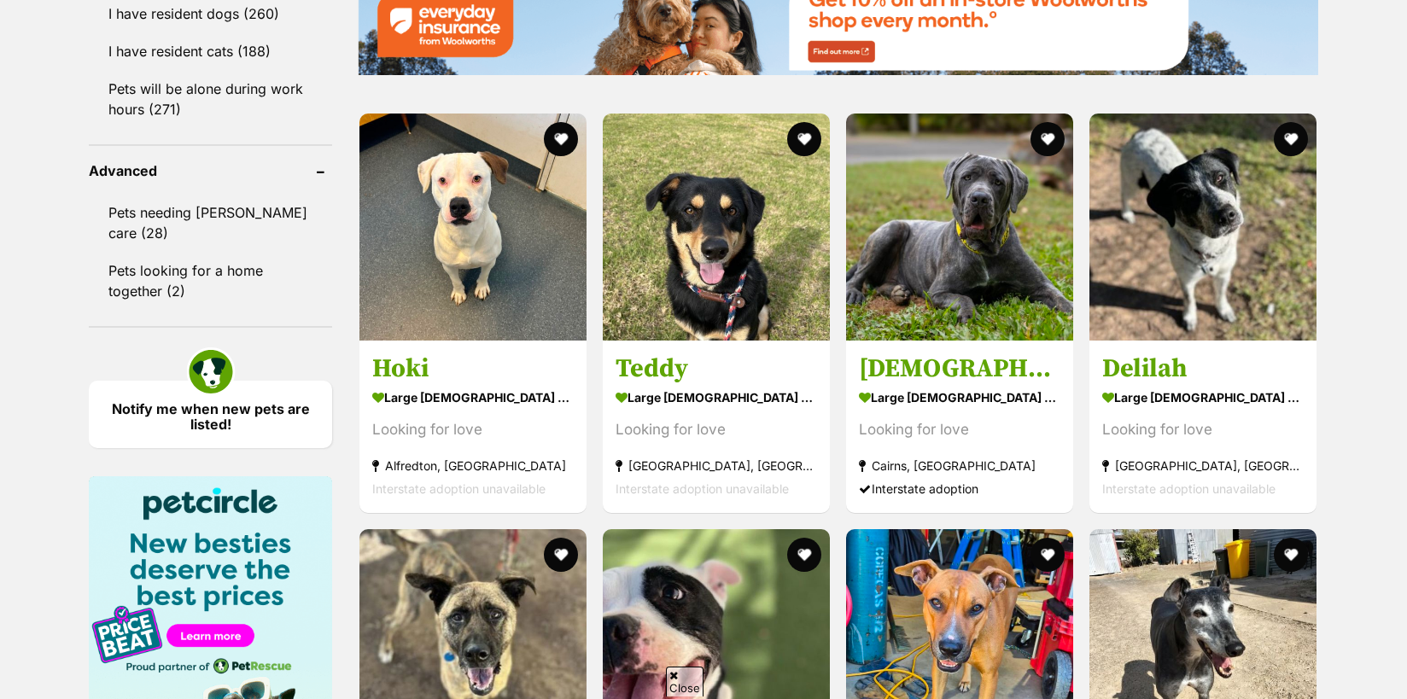
scroll to position [2144, 0]
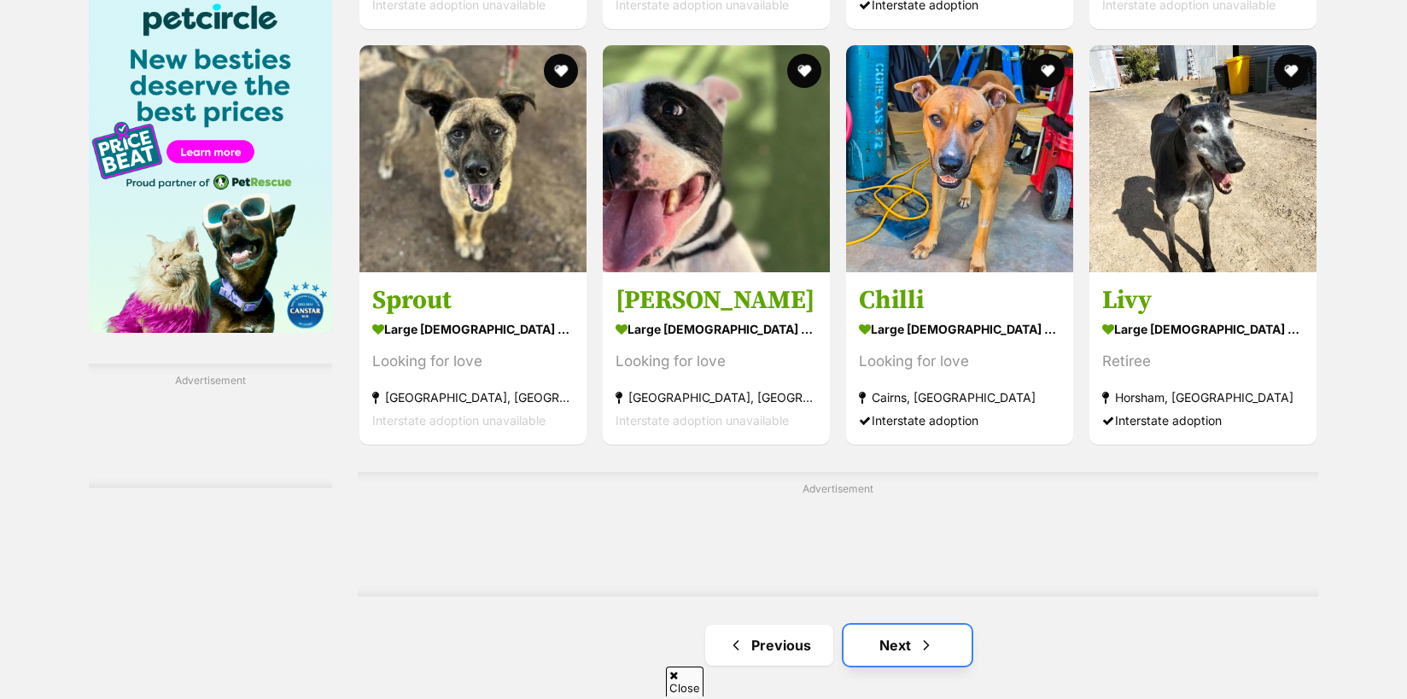
click at [886, 648] on link "Next" at bounding box center [907, 645] width 128 height 41
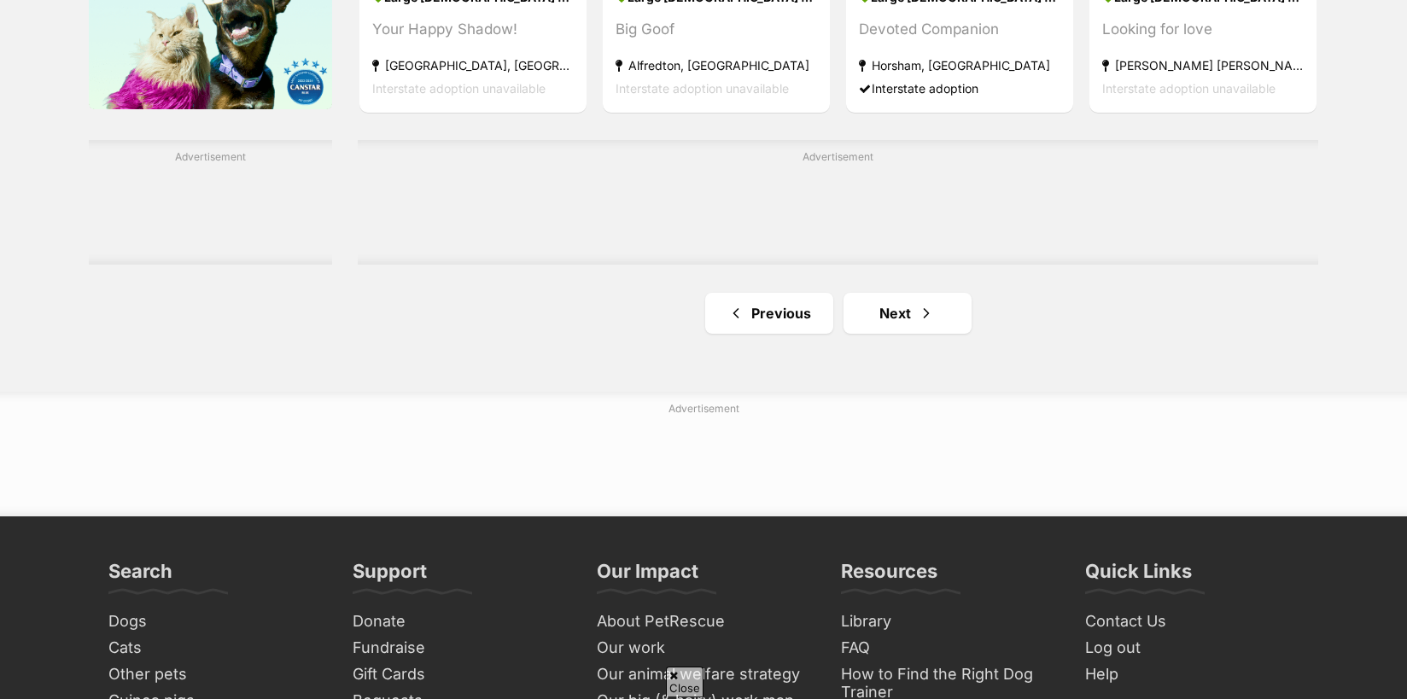
scroll to position [2954, 0]
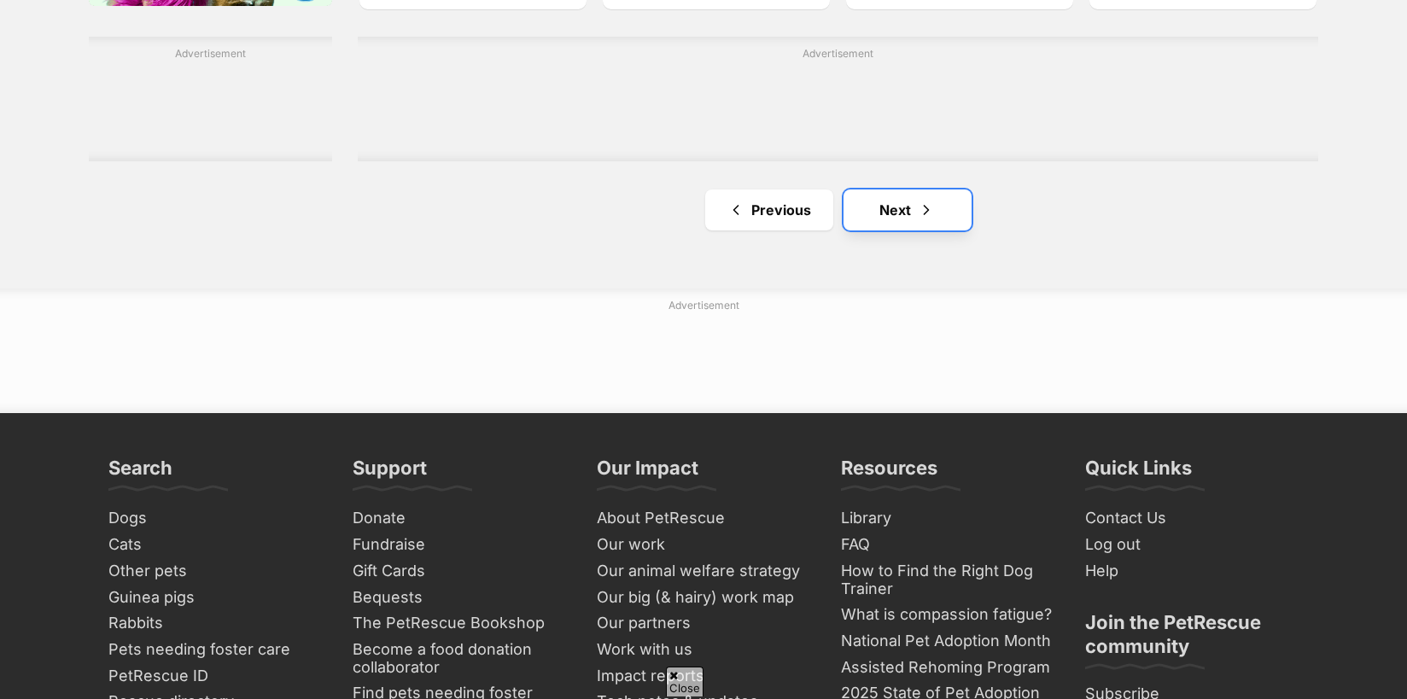
click at [883, 213] on link "Next" at bounding box center [907, 209] width 128 height 41
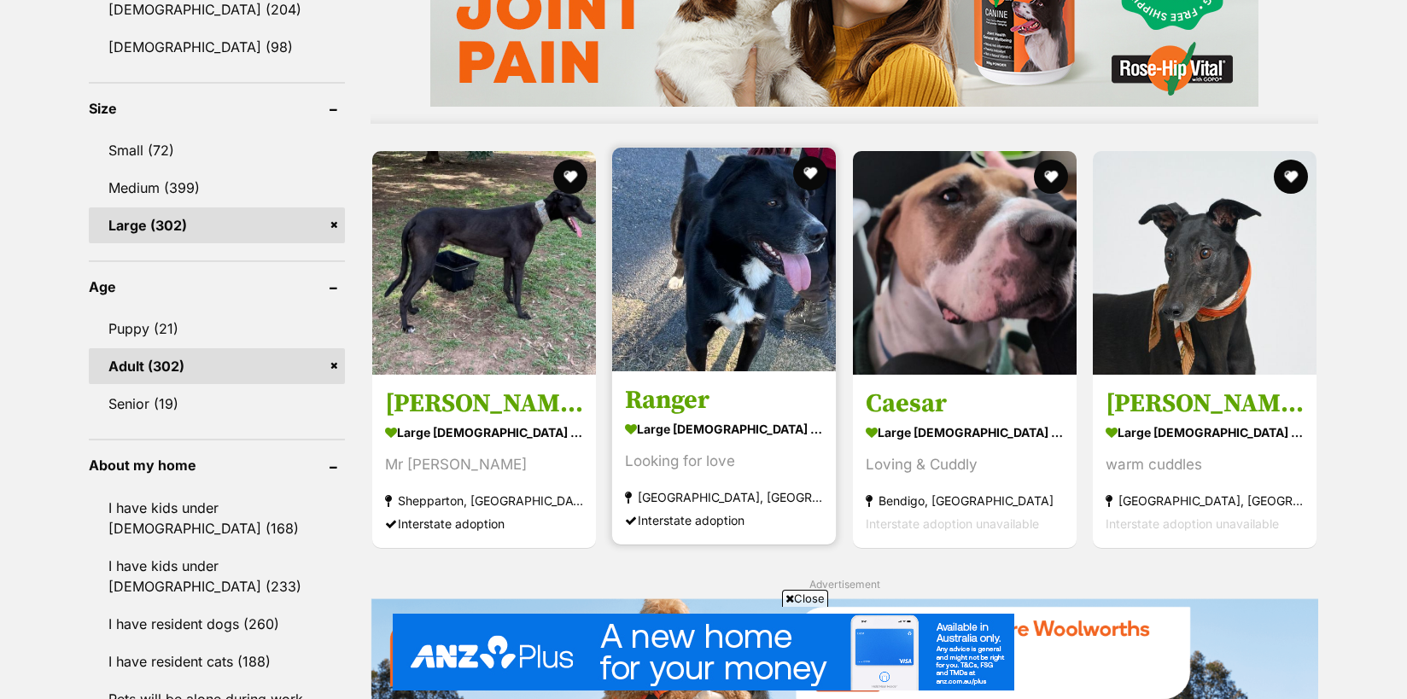
click at [743, 241] on img at bounding box center [724, 260] width 224 height 224
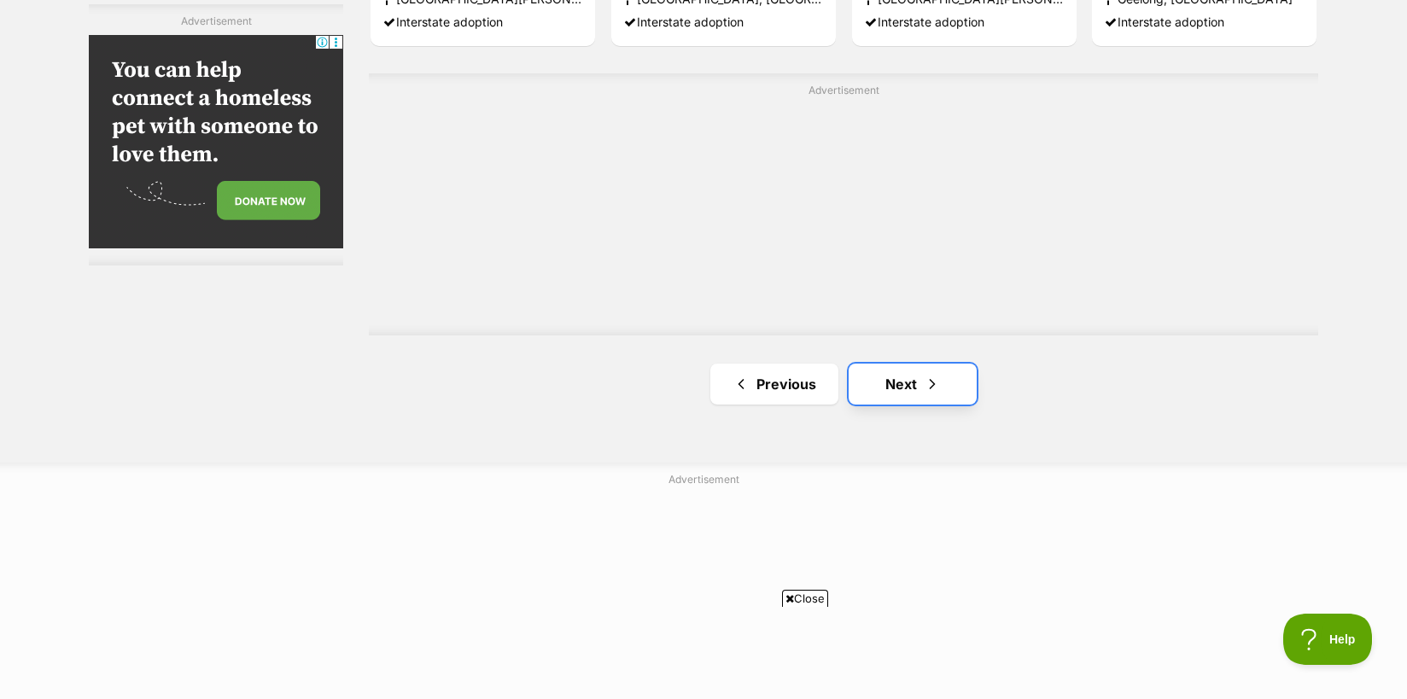
click at [901, 388] on link "Next" at bounding box center [912, 384] width 128 height 41
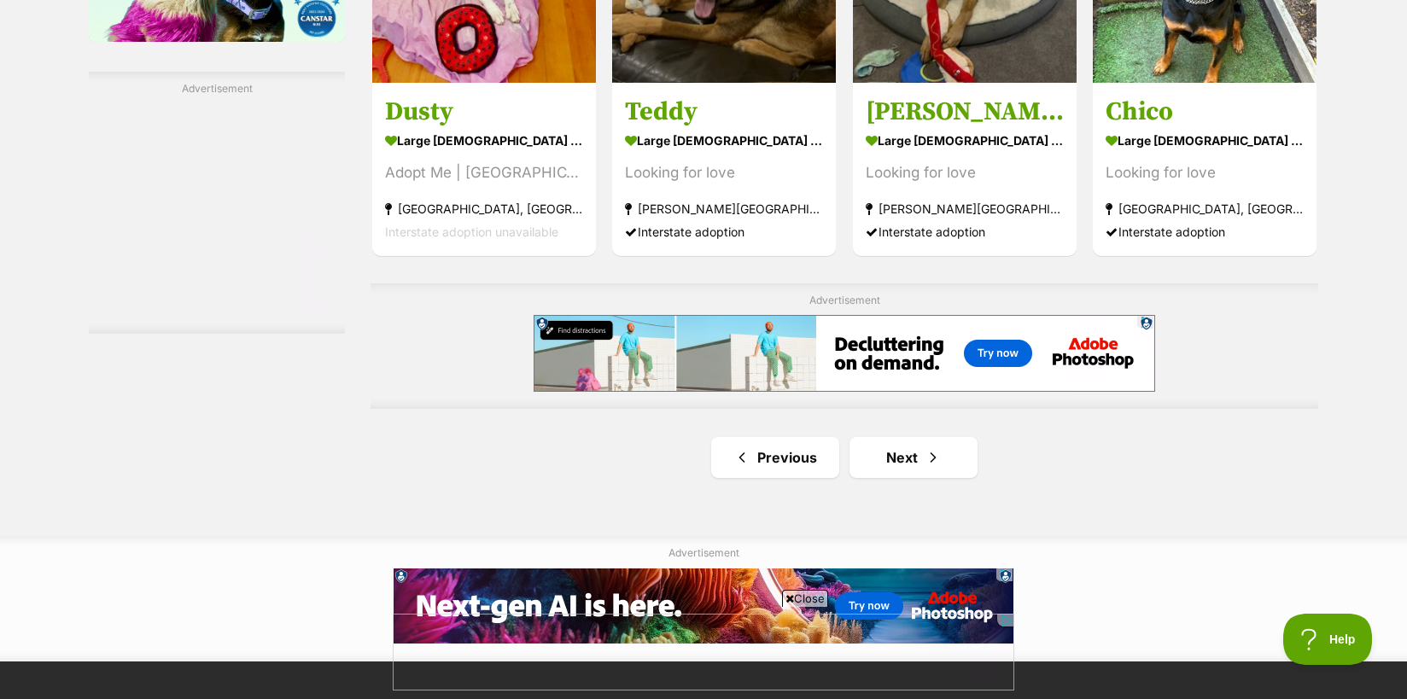
scroll to position [2938, 0]
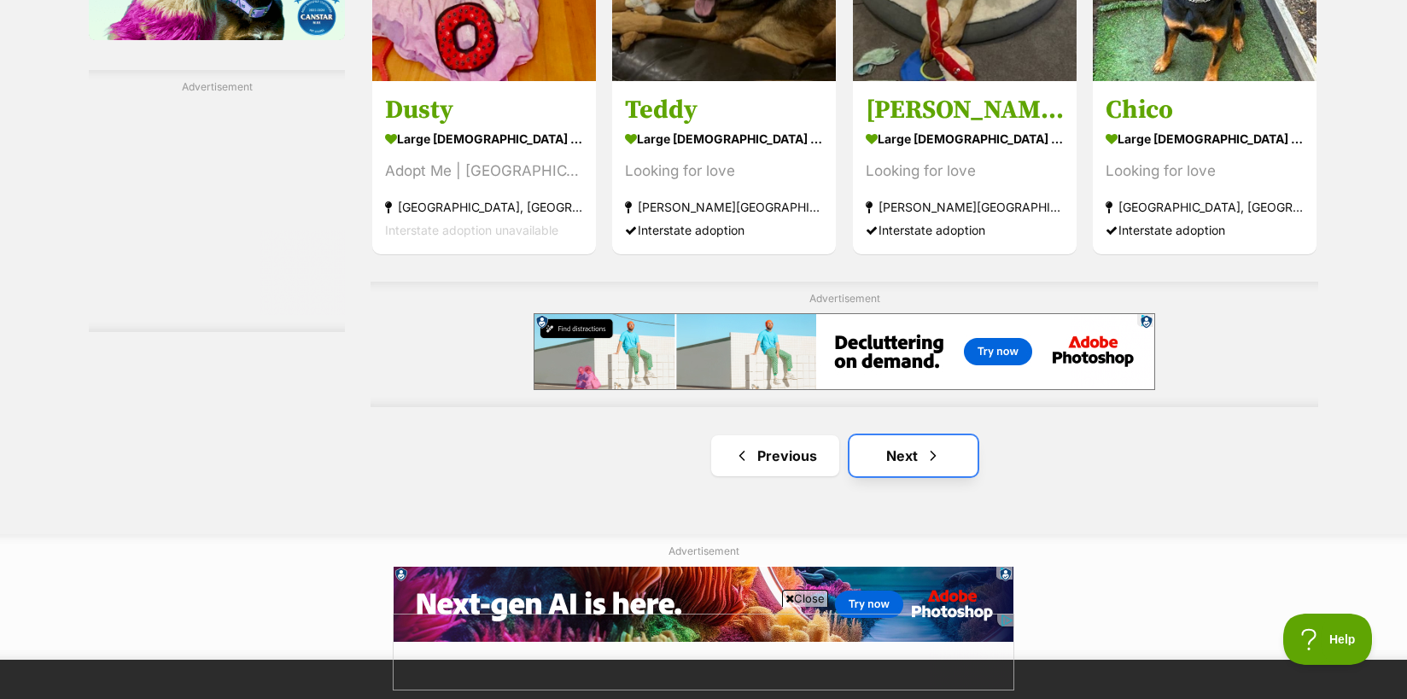
click at [896, 455] on link "Next" at bounding box center [913, 455] width 128 height 41
